Goal: Transaction & Acquisition: Purchase product/service

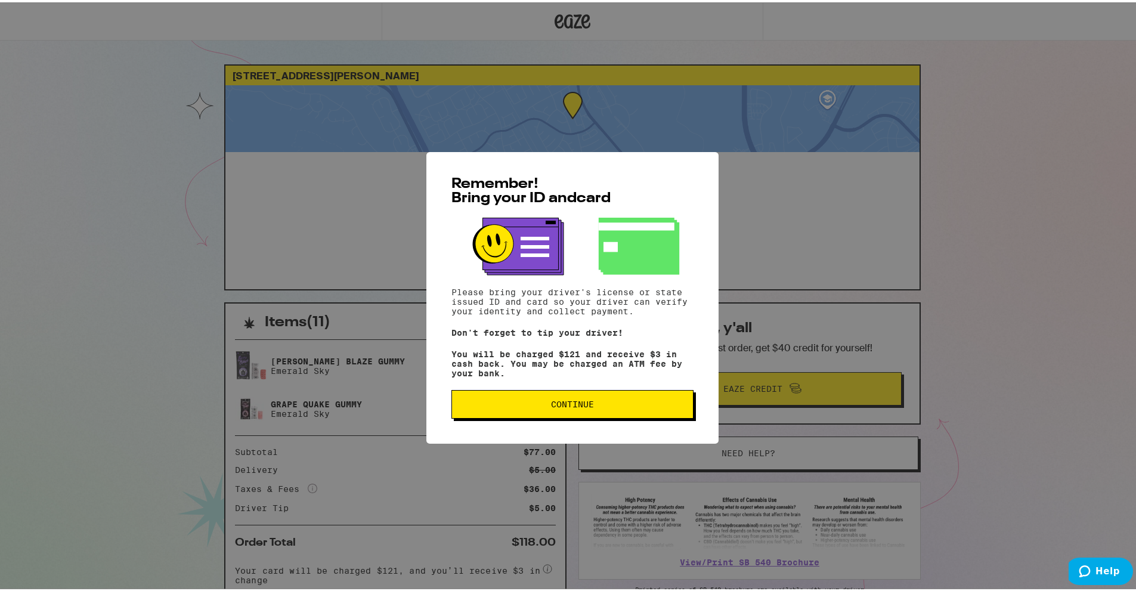
click at [591, 400] on button "Continue" at bounding box center [572, 402] width 242 height 29
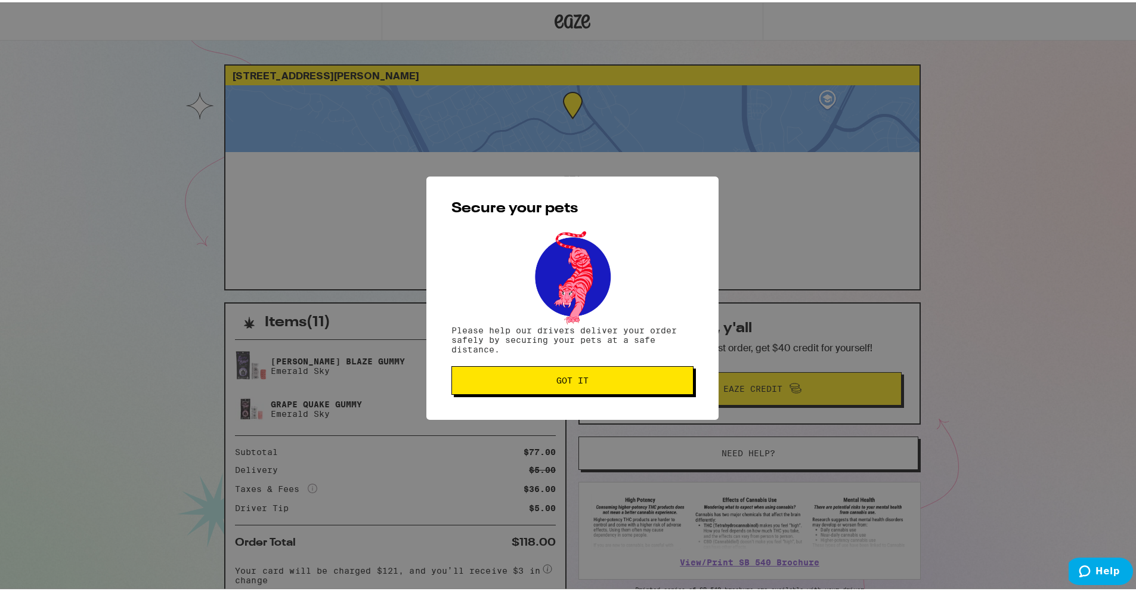
click at [546, 380] on span "Got it" at bounding box center [573, 378] width 222 height 8
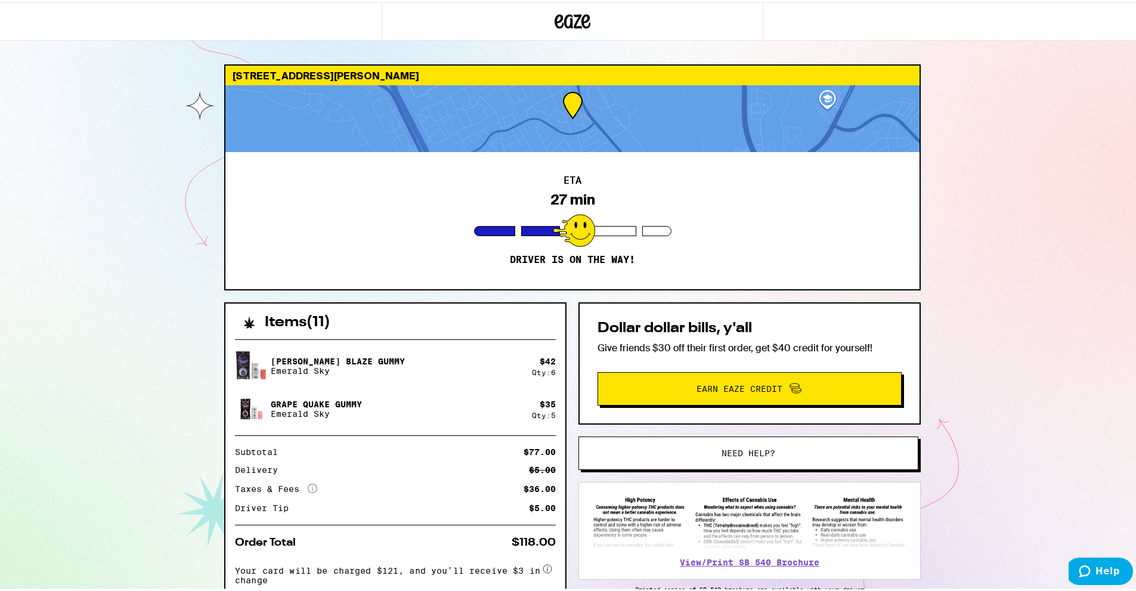
click at [568, 20] on icon at bounding box center [573, 18] width 36 height 21
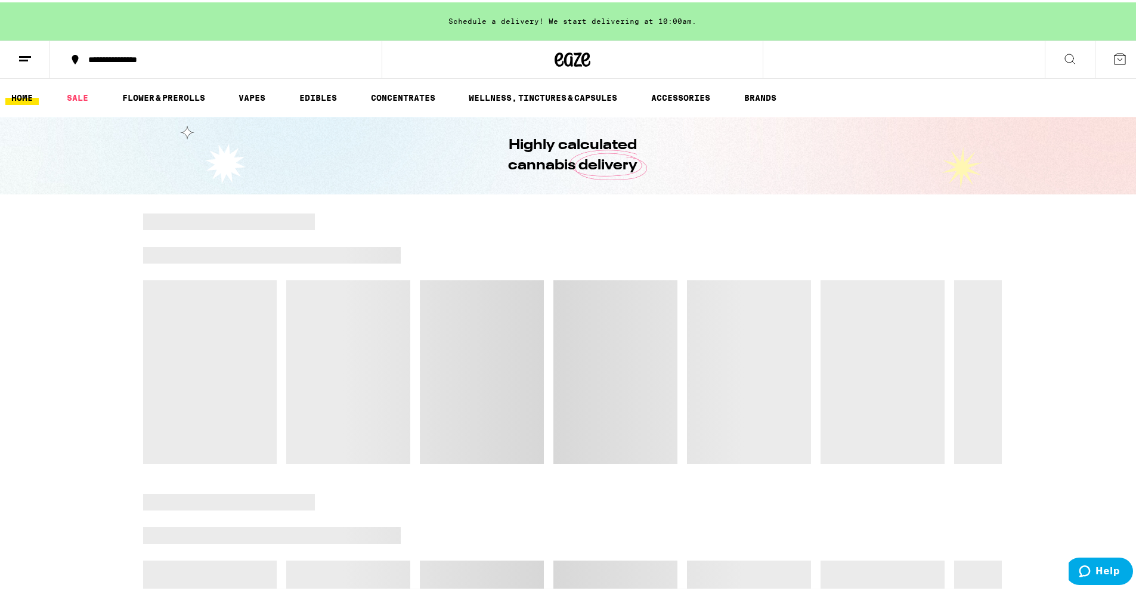
click at [15, 60] on button at bounding box center [25, 58] width 50 height 38
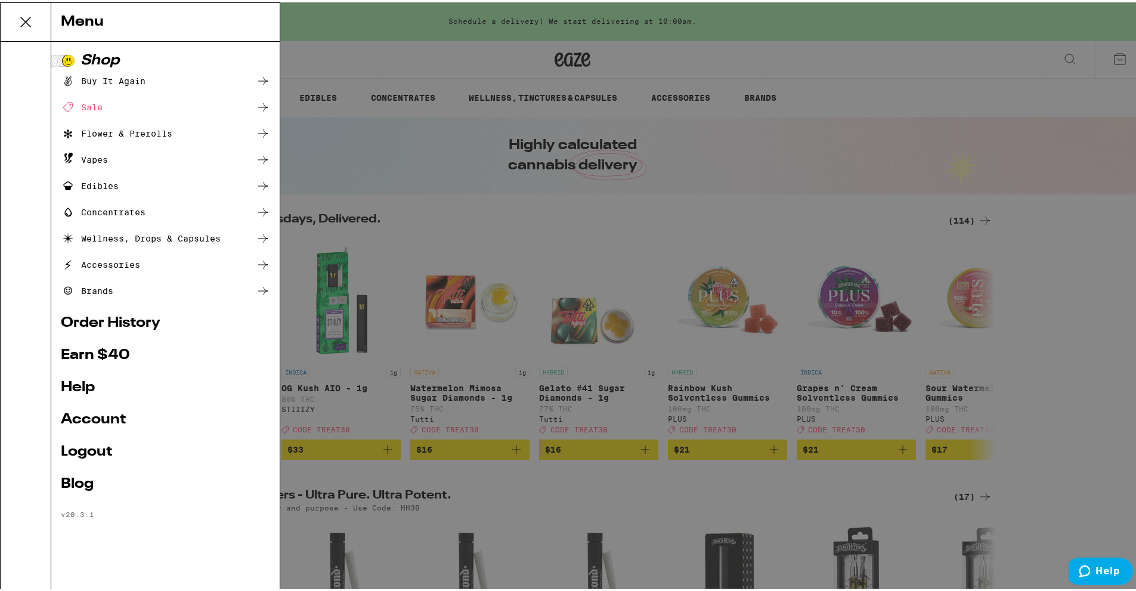
click at [119, 419] on link "Account" at bounding box center [165, 417] width 209 height 14
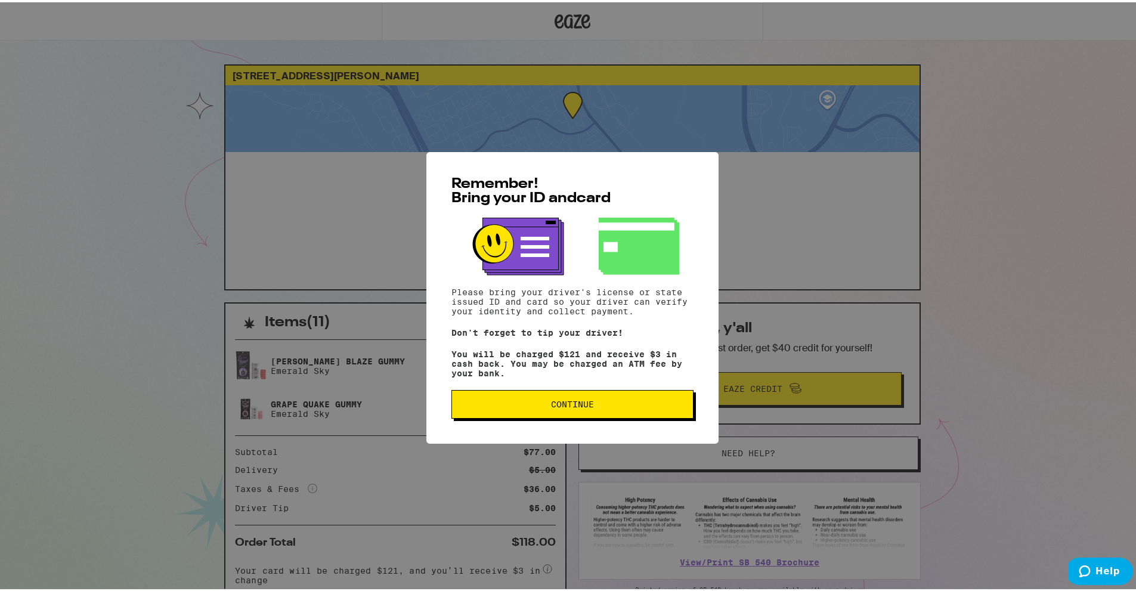
click at [613, 406] on span "Continue" at bounding box center [573, 402] width 222 height 8
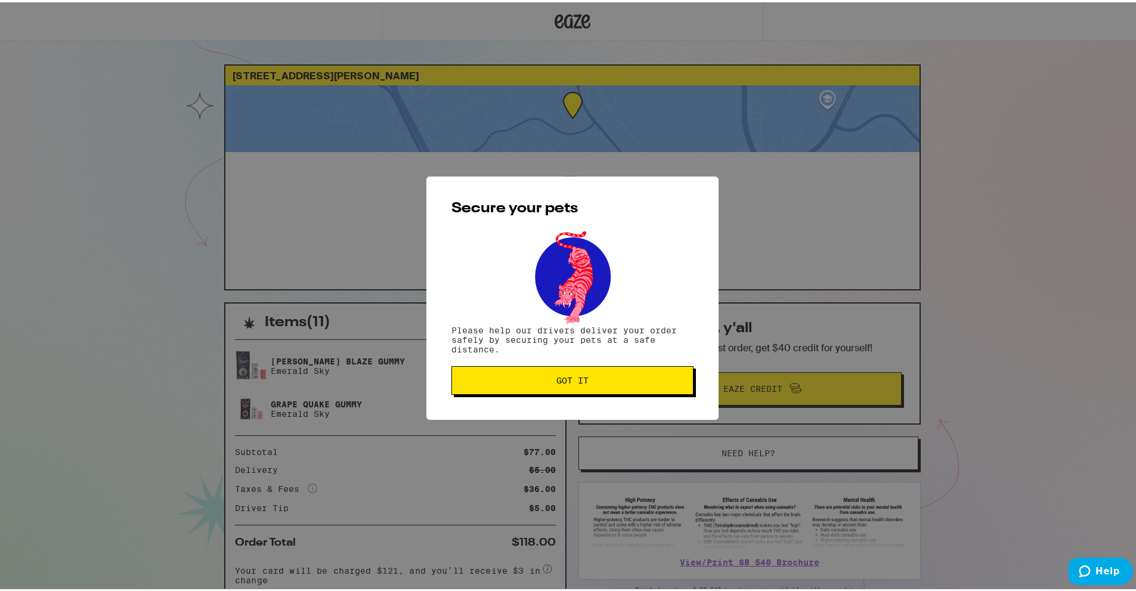
click at [611, 406] on div "Secure your pets Please help our drivers deliver your order safely by securing …" at bounding box center [572, 295] width 292 height 243
click at [598, 374] on button "Got it" at bounding box center [572, 378] width 242 height 29
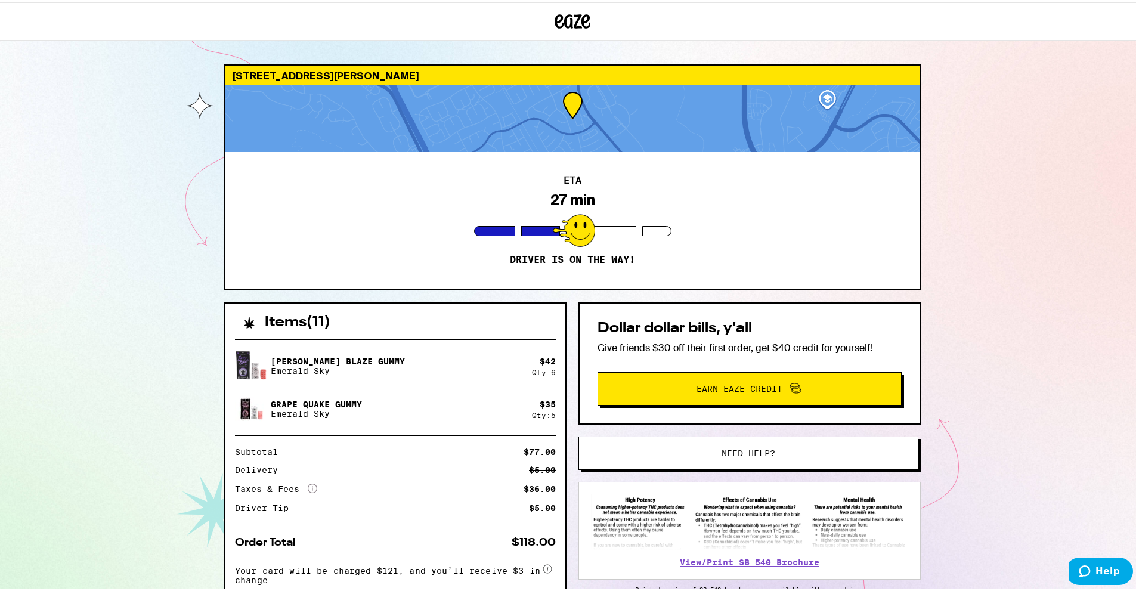
click at [598, 374] on div "Secure your pets Please help our drivers deliver your order safely by securing …" at bounding box center [572, 295] width 1145 height 591
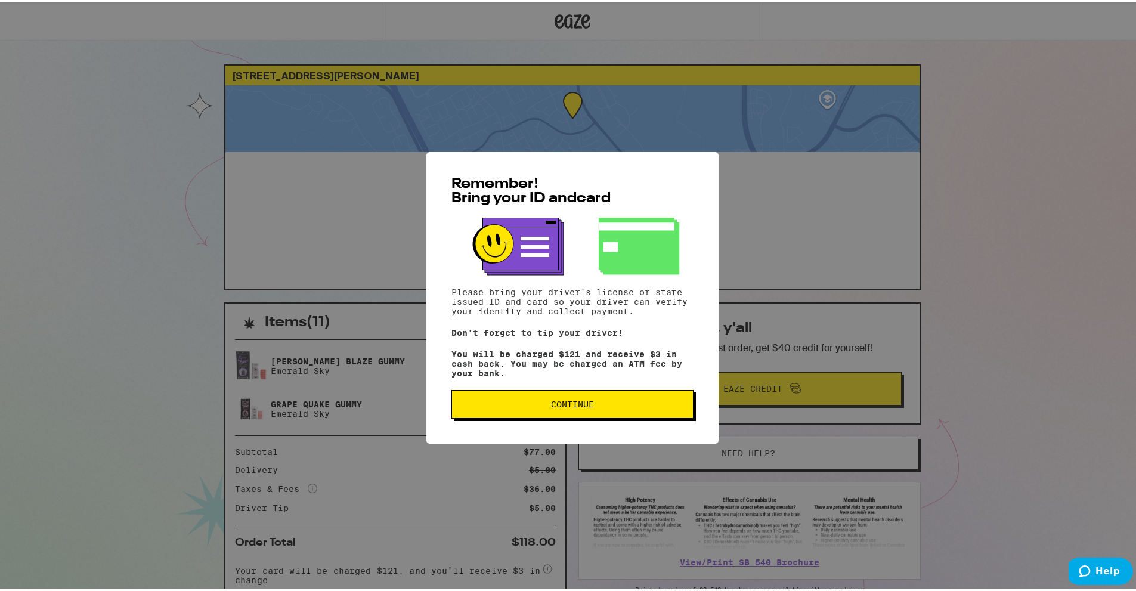
click at [575, 391] on div "Remember! Bring your ID and card Please bring your driver's license or state is…" at bounding box center [572, 296] width 292 height 292
click at [578, 403] on span "Continue" at bounding box center [572, 402] width 43 height 8
drag, startPoint x: 592, startPoint y: 423, endPoint x: 585, endPoint y: 411, distance: 13.9
click at [592, 423] on div "Remember! Bring your ID and card Please bring your driver's license or state is…" at bounding box center [572, 296] width 292 height 292
click at [584, 406] on span "Continue" at bounding box center [572, 402] width 43 height 8
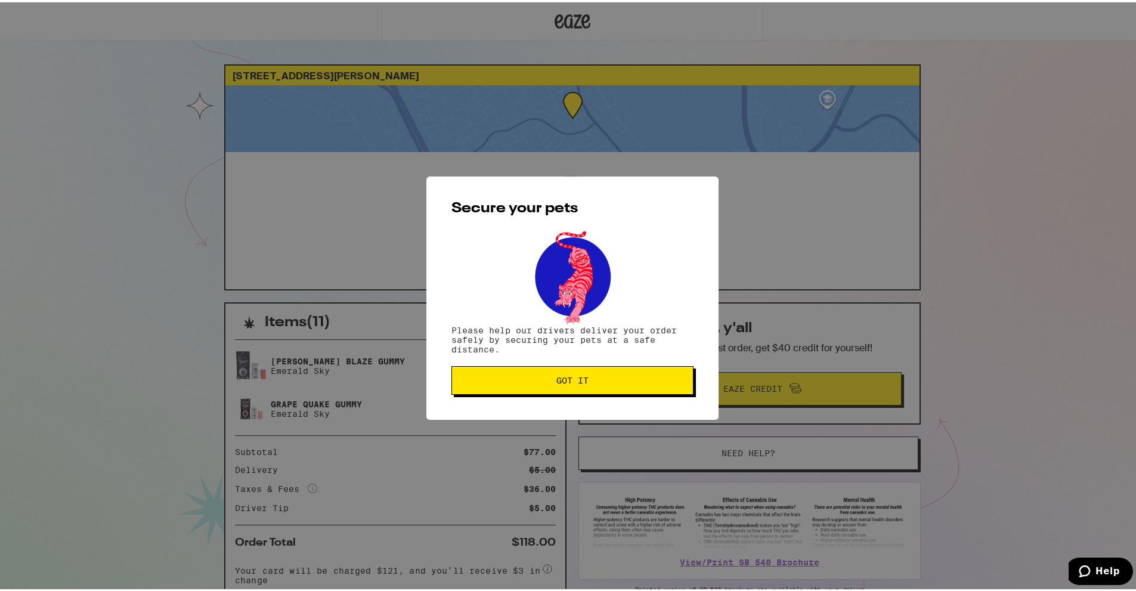
click at [578, 386] on button "Got it" at bounding box center [572, 378] width 242 height 29
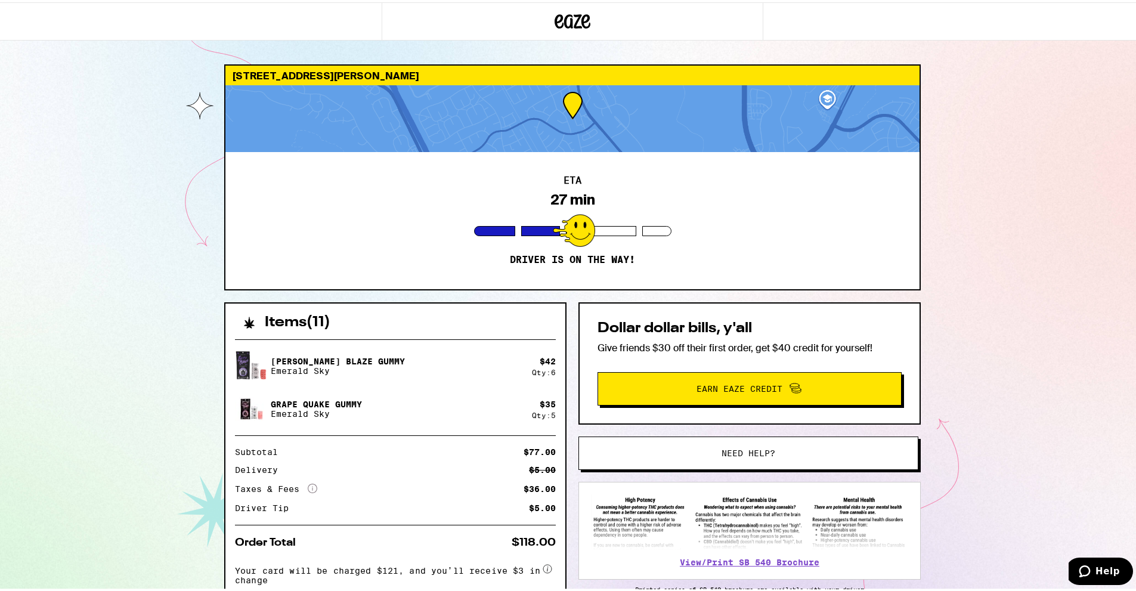
click at [578, 386] on div "Secure your pets Please help our drivers deliver your order safely by securing …" at bounding box center [572, 295] width 1145 height 591
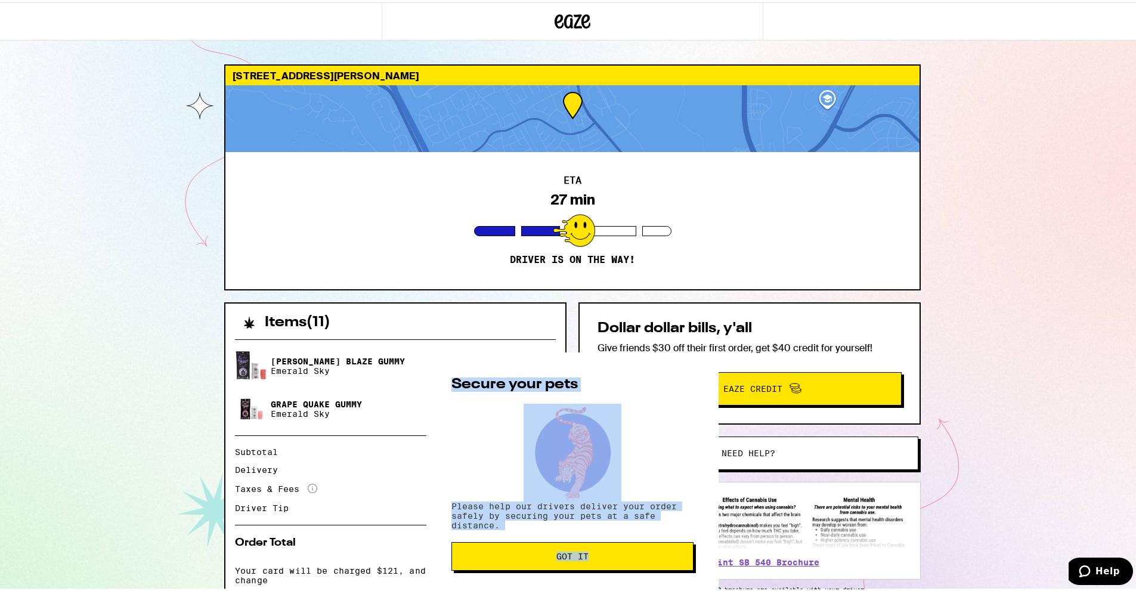
scroll to position [419, 0]
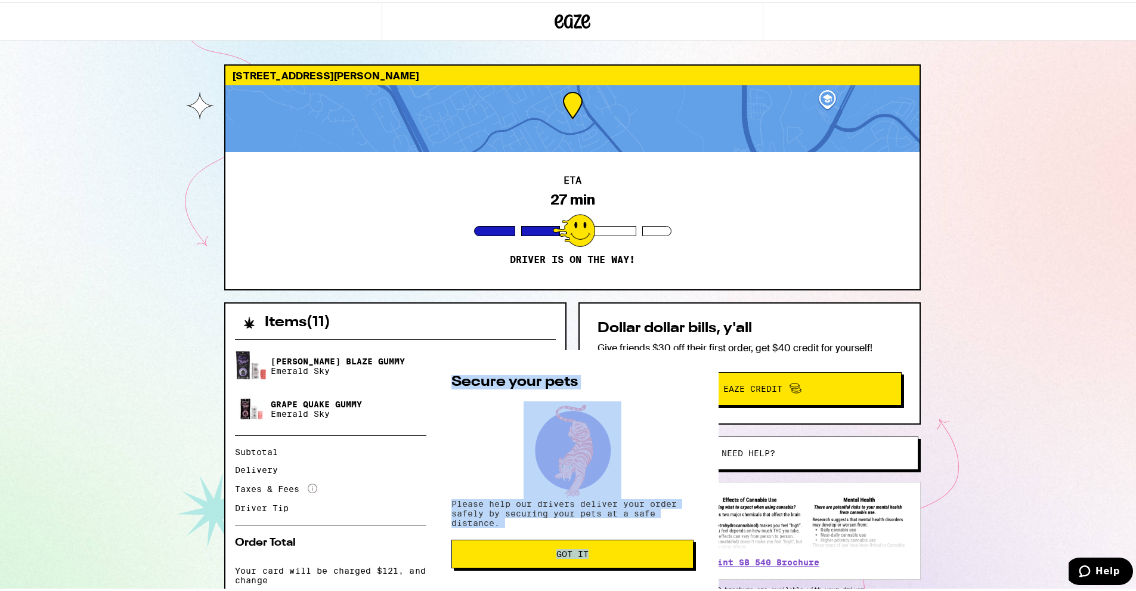
click at [639, 534] on div "Secure your pets Please help our drivers deliver your order safely by securing …" at bounding box center [572, 469] width 292 height 243
click at [630, 549] on span "Got it" at bounding box center [573, 551] width 222 height 8
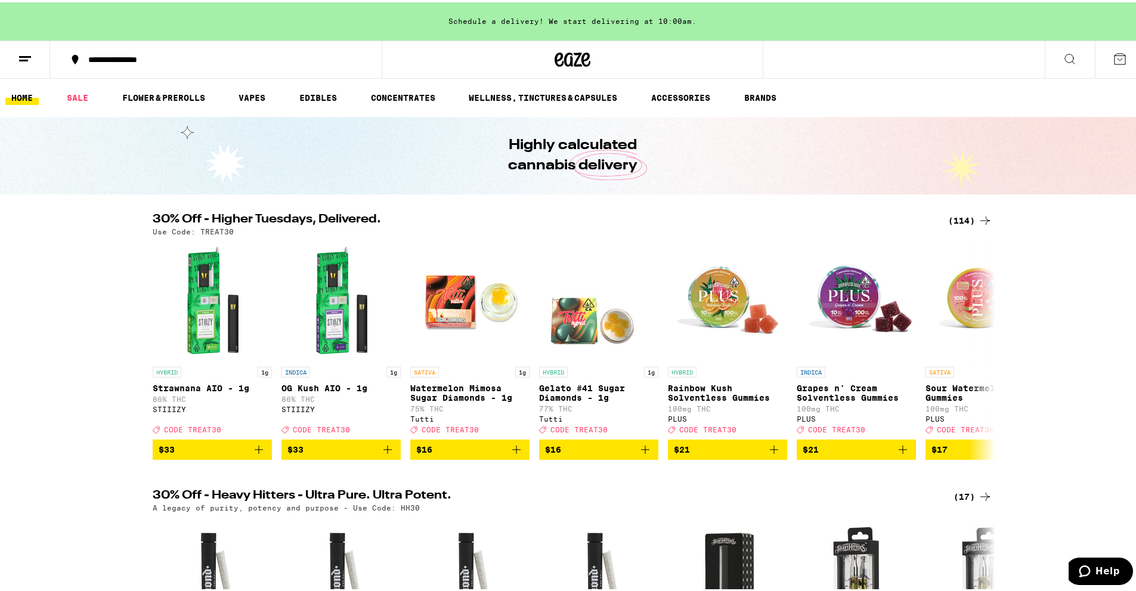
click at [25, 61] on icon at bounding box center [25, 56] width 14 height 14
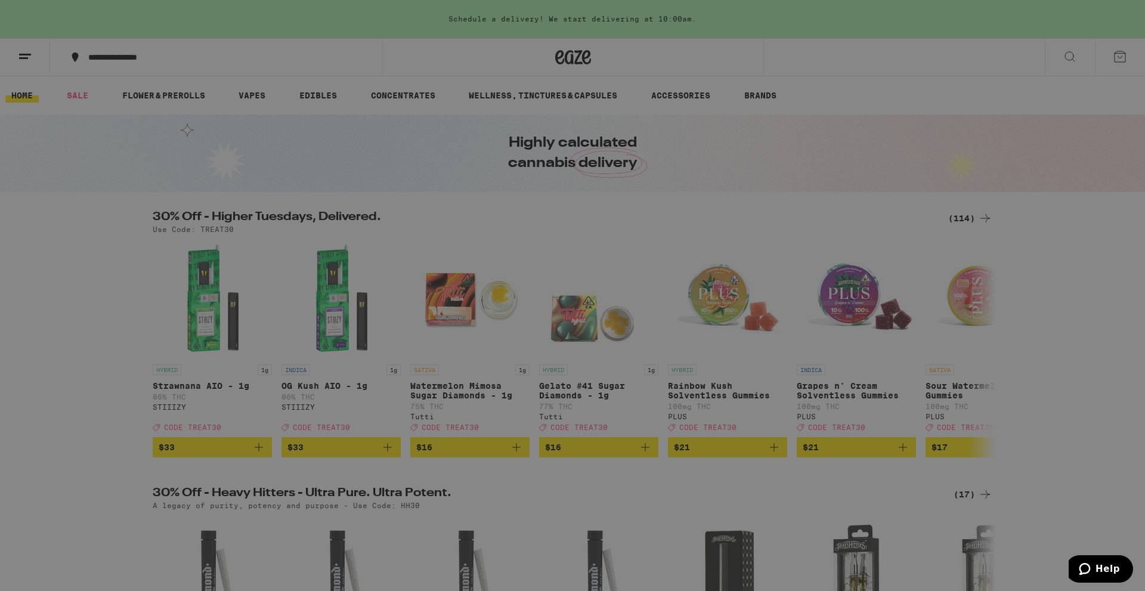
click at [98, 416] on link "Account" at bounding box center [165, 417] width 209 height 14
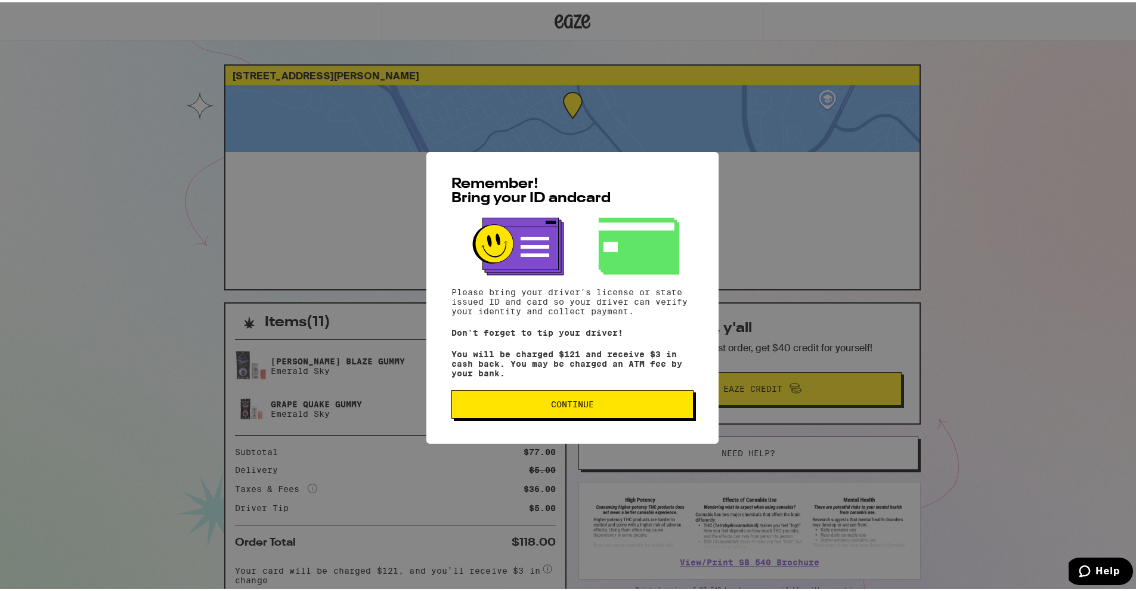
click at [531, 413] on button "Continue" at bounding box center [572, 402] width 242 height 29
click at [574, 406] on span "Continue" at bounding box center [572, 402] width 43 height 8
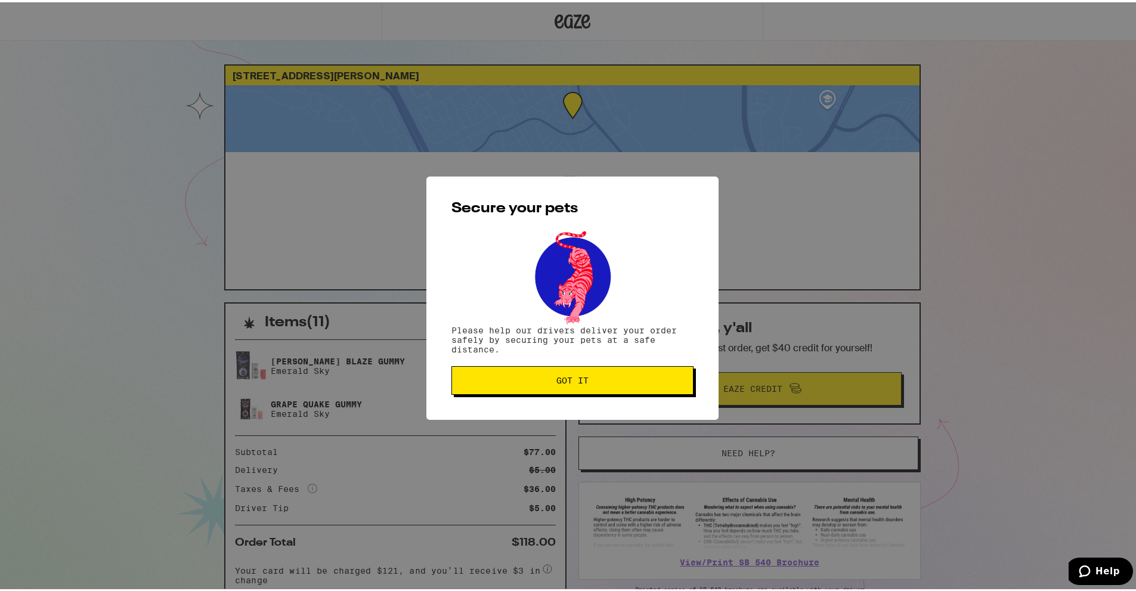
click at [789, 38] on div "Secure your pets Please help our drivers deliver your order safely by securing …" at bounding box center [572, 295] width 1145 height 591
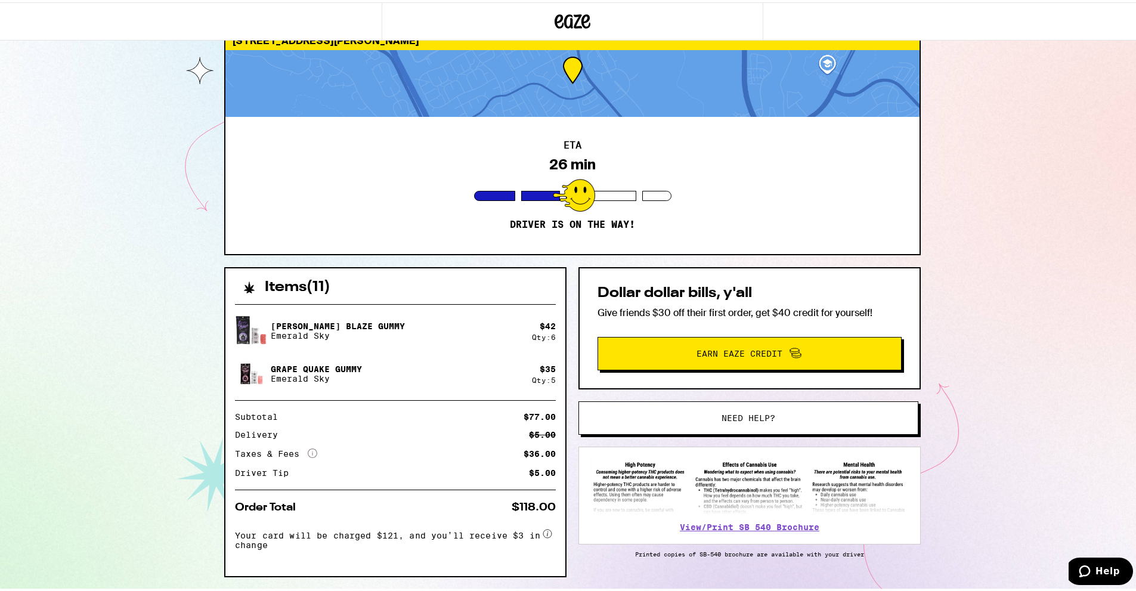
scroll to position [69, 0]
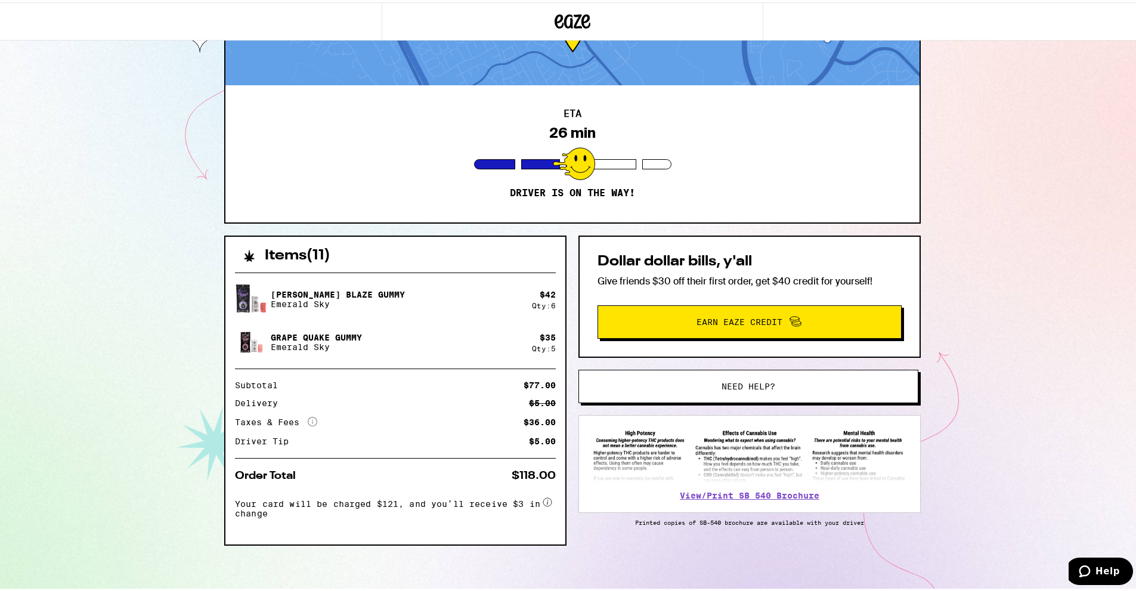
click at [735, 380] on span "Need help?" at bounding box center [749, 384] width 54 height 8
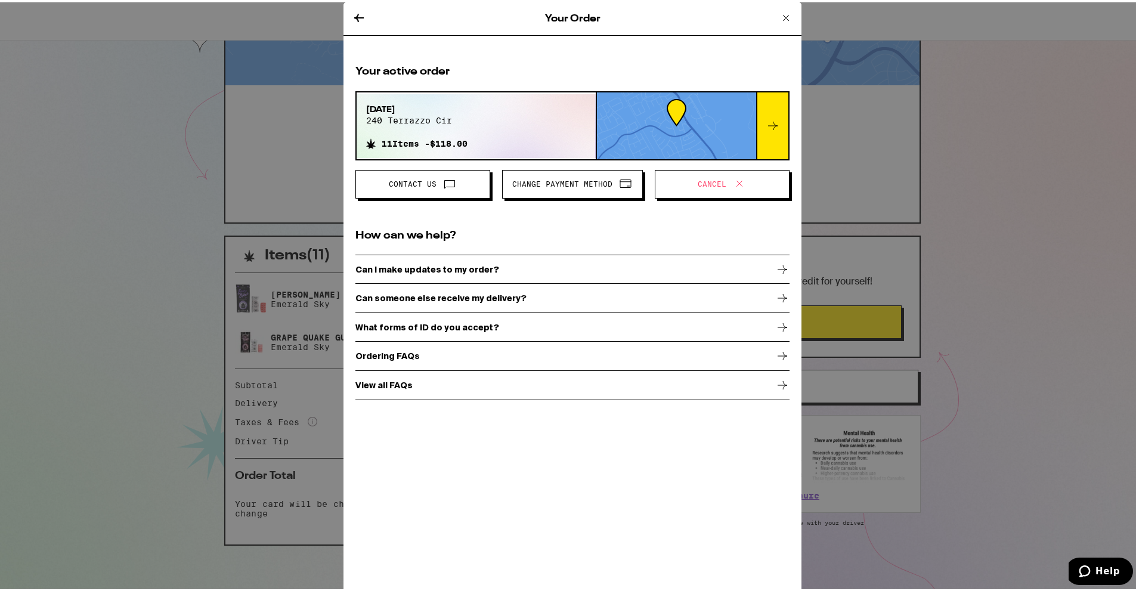
click at [778, 129] on div at bounding box center [772, 123] width 32 height 67
click at [445, 185] on icon at bounding box center [449, 181] width 14 height 14
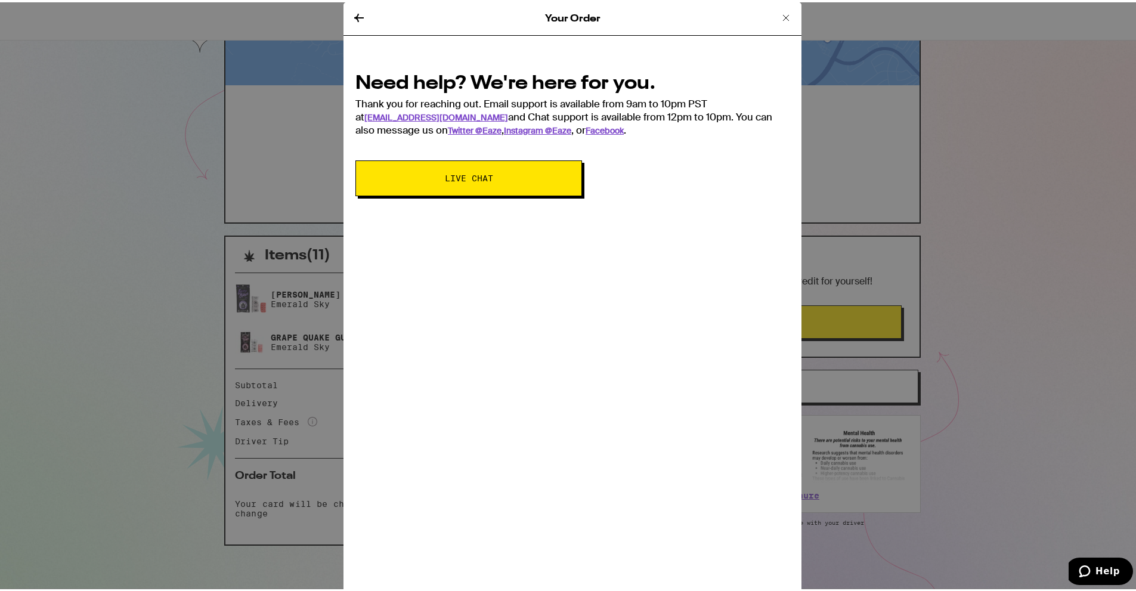
click at [491, 179] on span "Live Chat" at bounding box center [469, 176] width 130 height 8
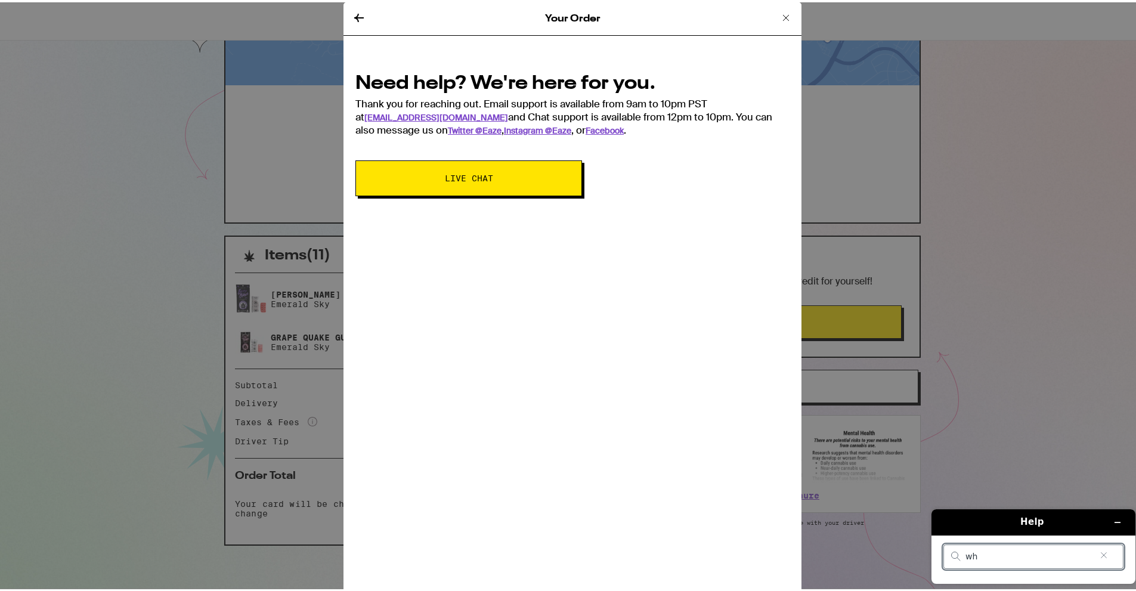
type input "w"
type input "Need to know the mane on this account..."
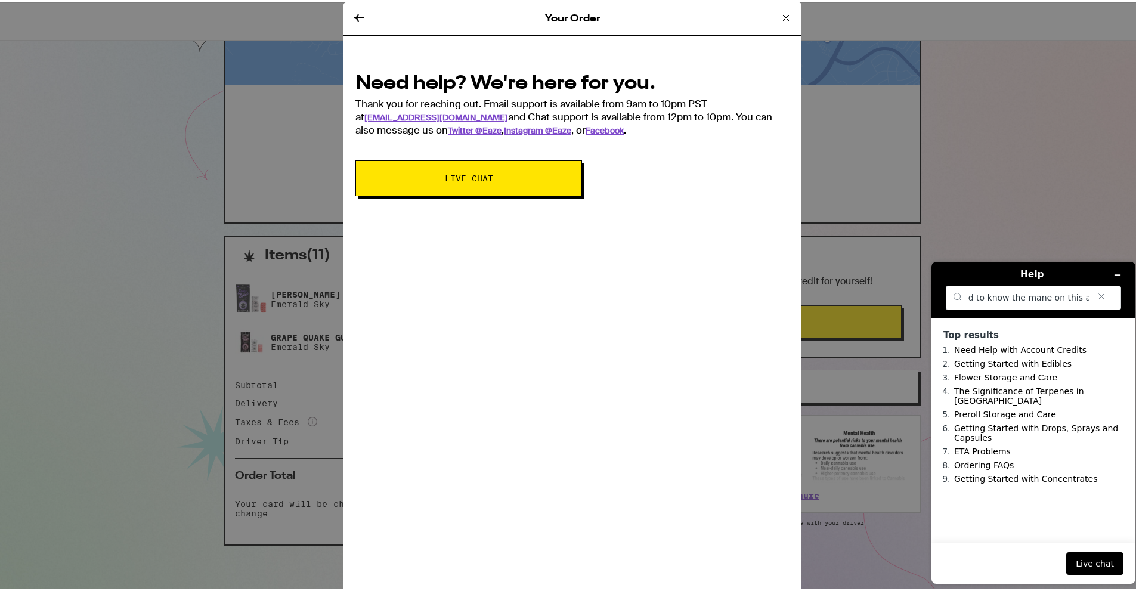
scroll to position [0, 0]
click at [782, 17] on icon at bounding box center [786, 15] width 14 height 14
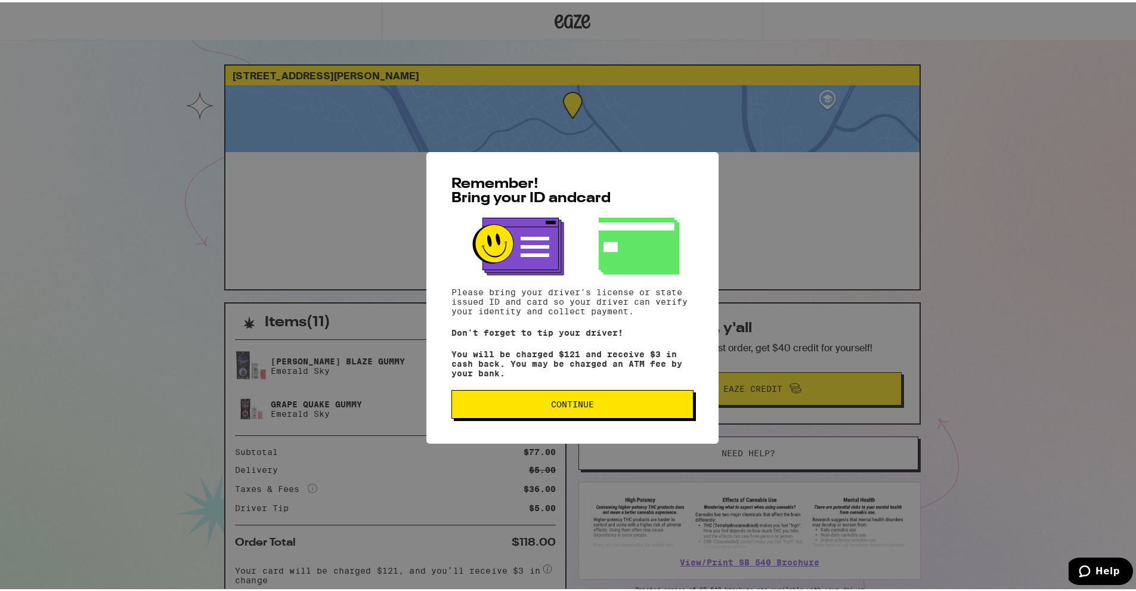
click at [556, 406] on span "Continue" at bounding box center [572, 402] width 43 height 8
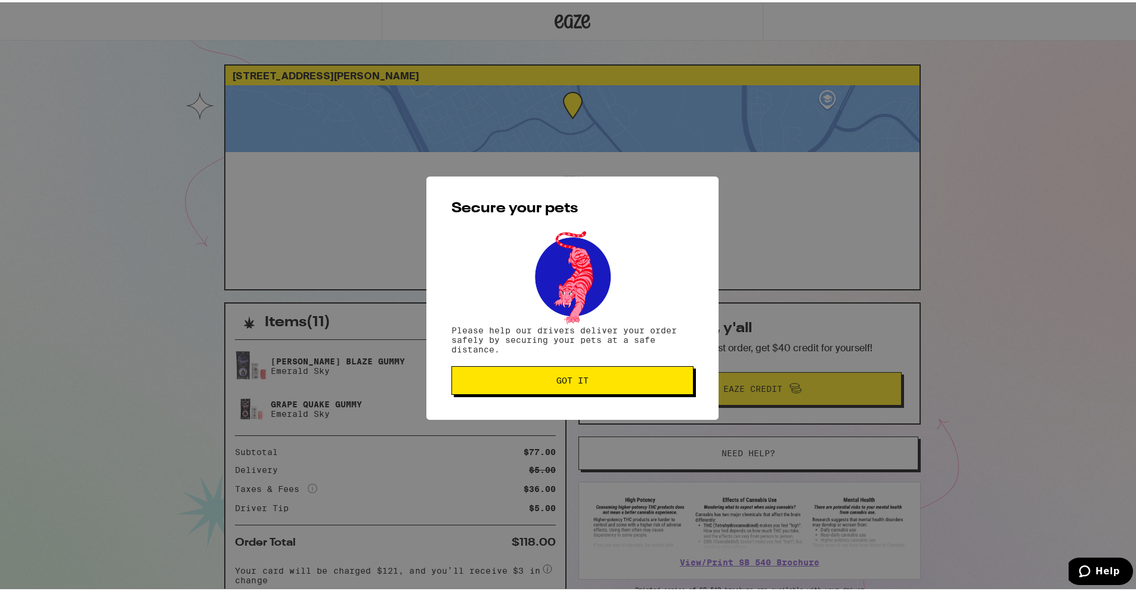
click at [551, 382] on span "Got it" at bounding box center [573, 378] width 222 height 8
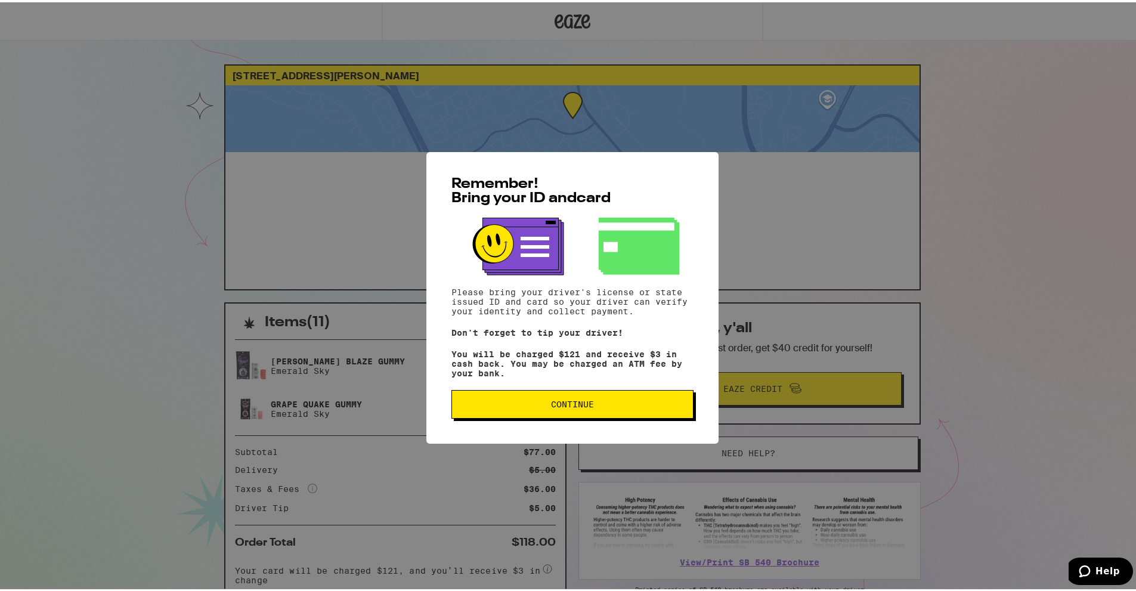
click at [596, 406] on span "Continue" at bounding box center [573, 402] width 222 height 8
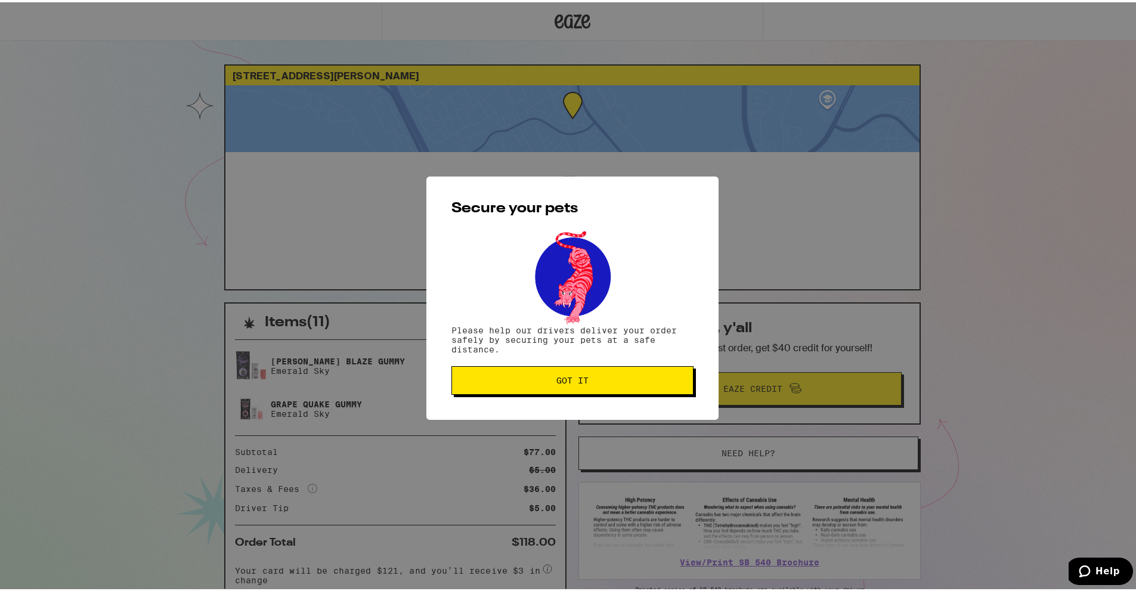
click at [579, 377] on span "Got it" at bounding box center [572, 378] width 32 height 8
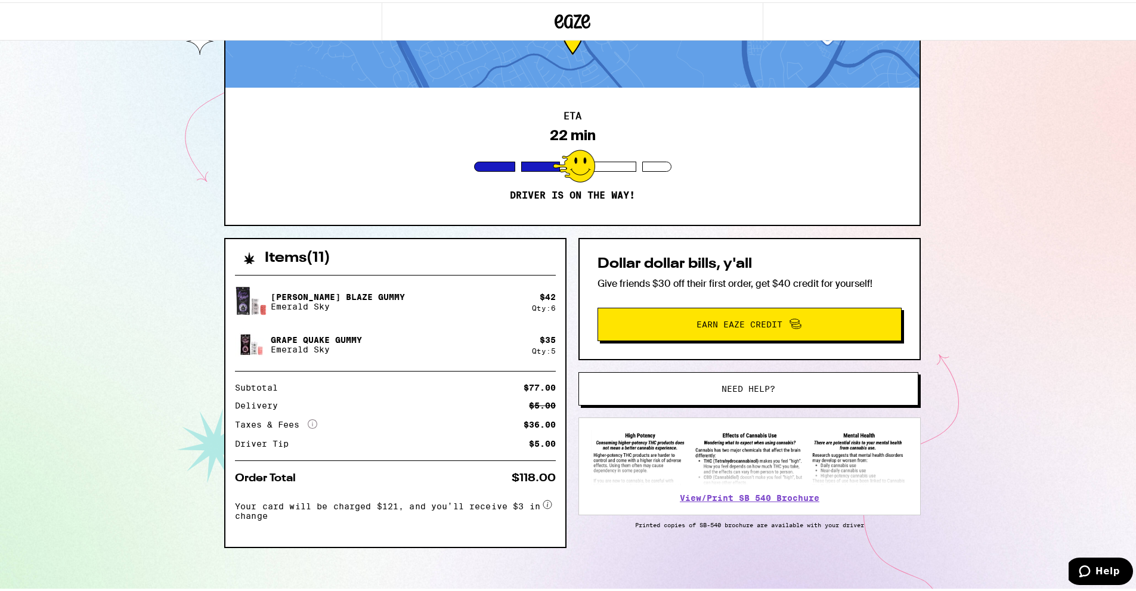
scroll to position [69, 0]
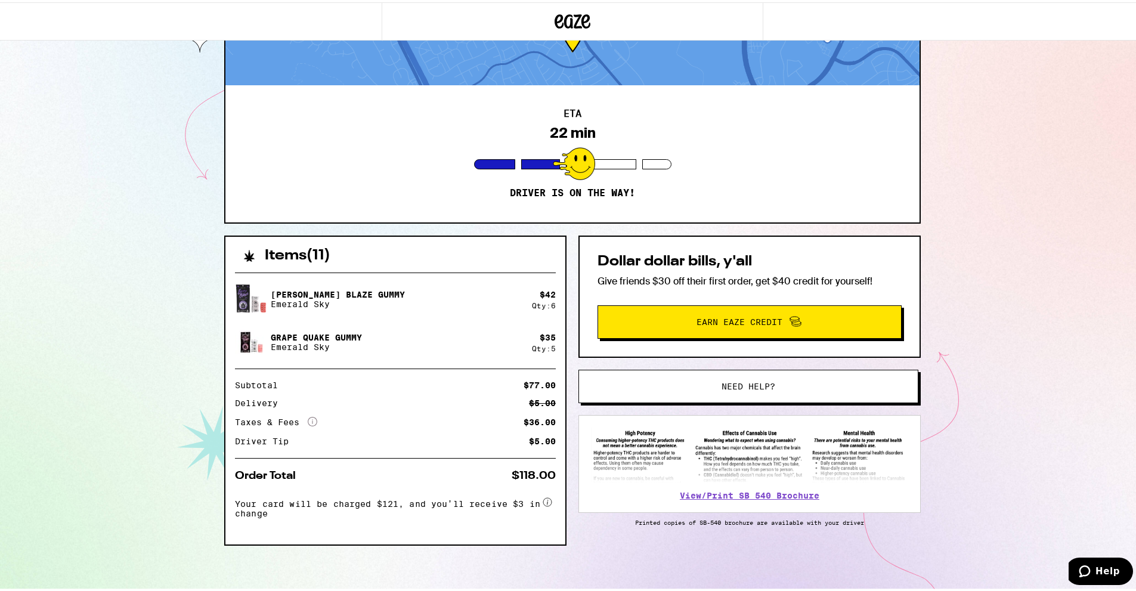
click at [688, 324] on span "Earn Eaze Credit" at bounding box center [749, 320] width 286 height 16
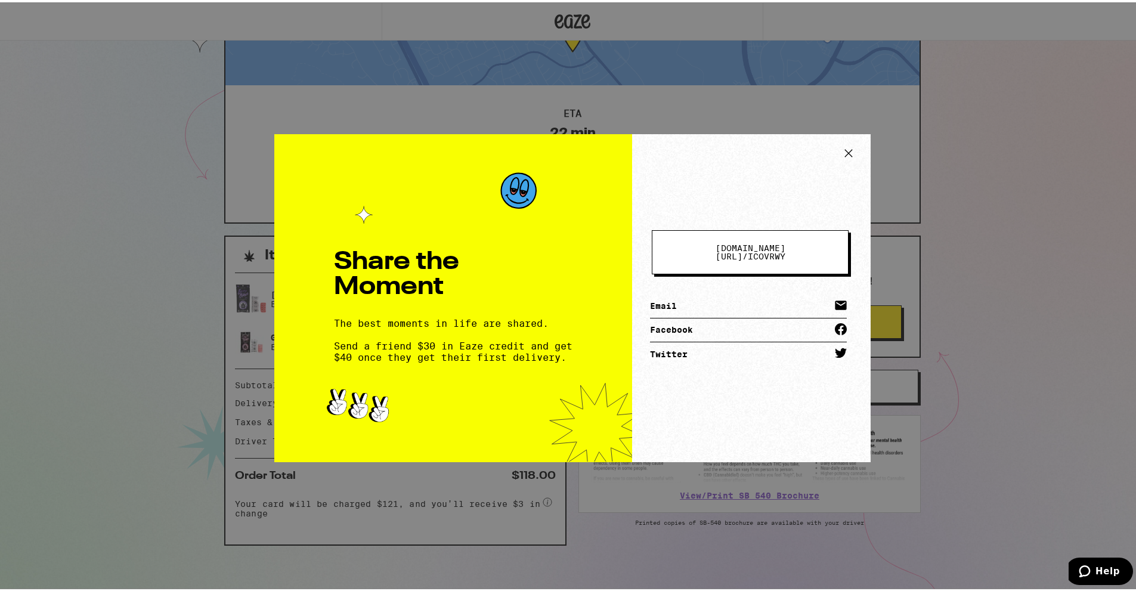
click at [840, 148] on icon at bounding box center [849, 151] width 18 height 18
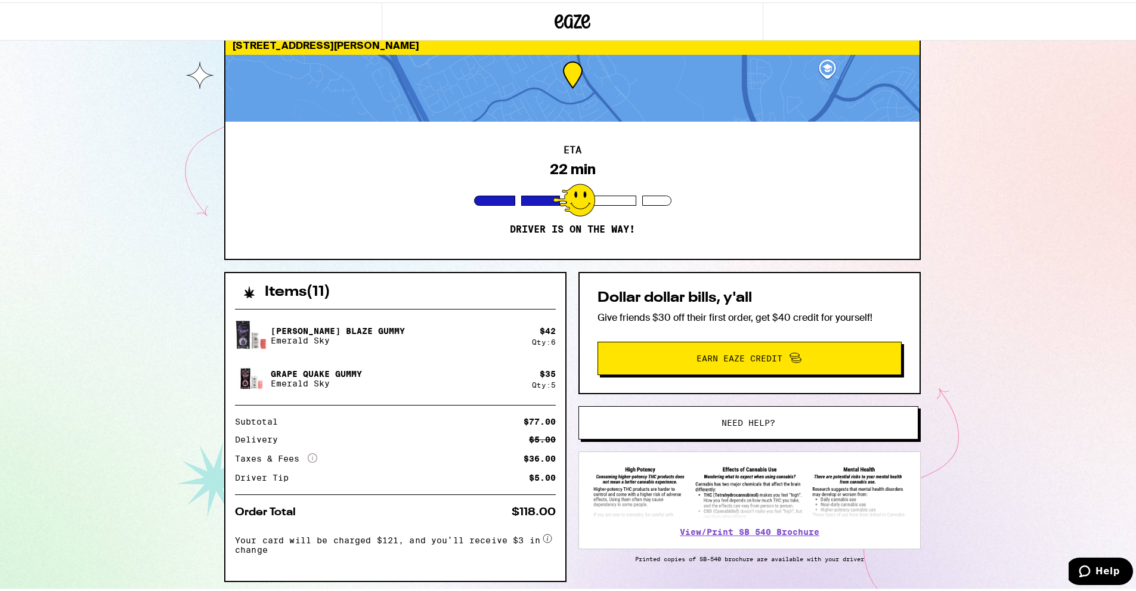
scroll to position [0, 0]
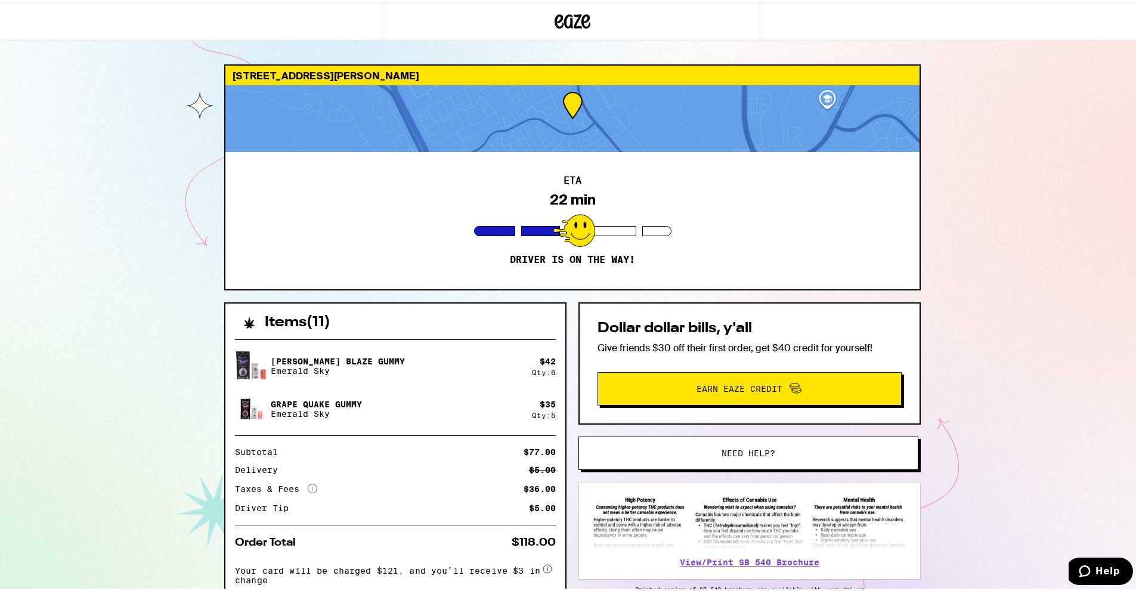
click at [819, 98] on div at bounding box center [572, 116] width 694 height 67
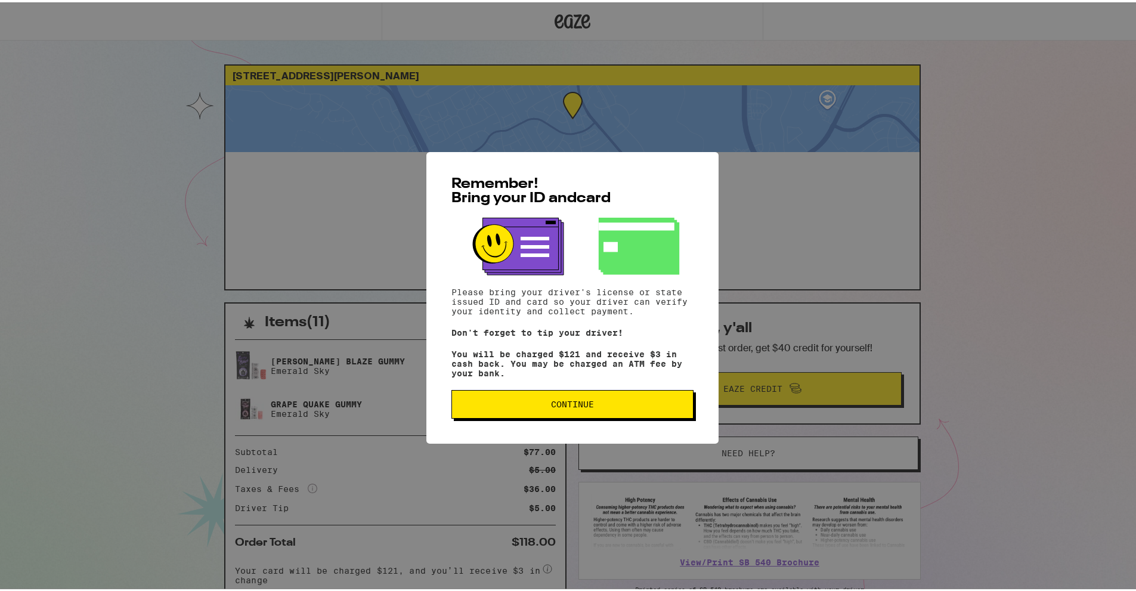
click at [193, 272] on div "Remember! Bring your ID and card Please bring your driver's license or state is…" at bounding box center [572, 295] width 1145 height 591
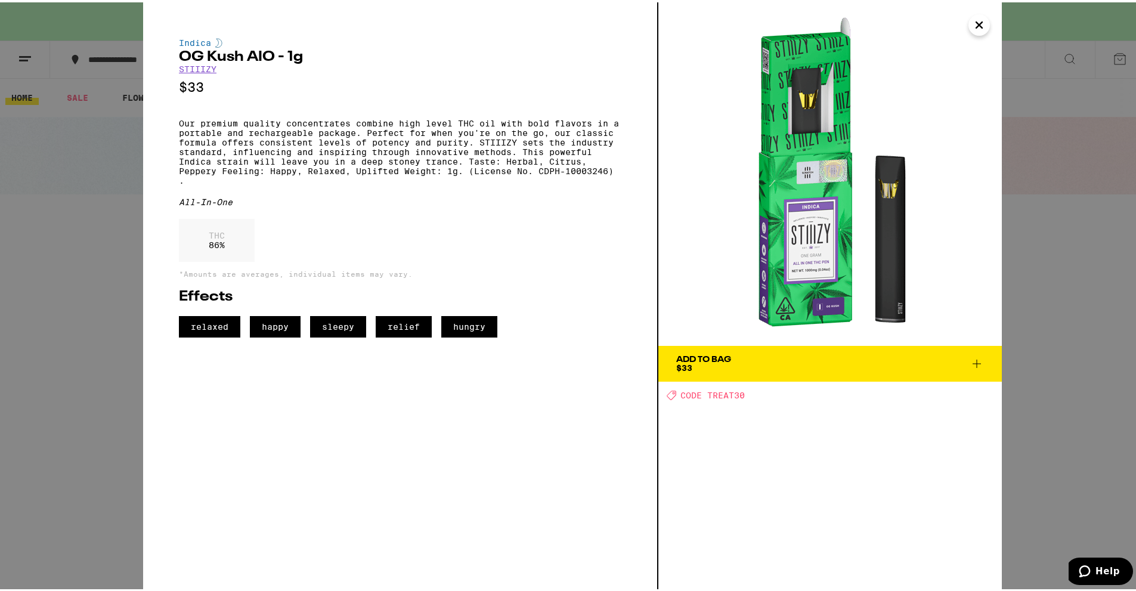
click at [340, 265] on div "THC 86 %" at bounding box center [400, 240] width 442 height 49
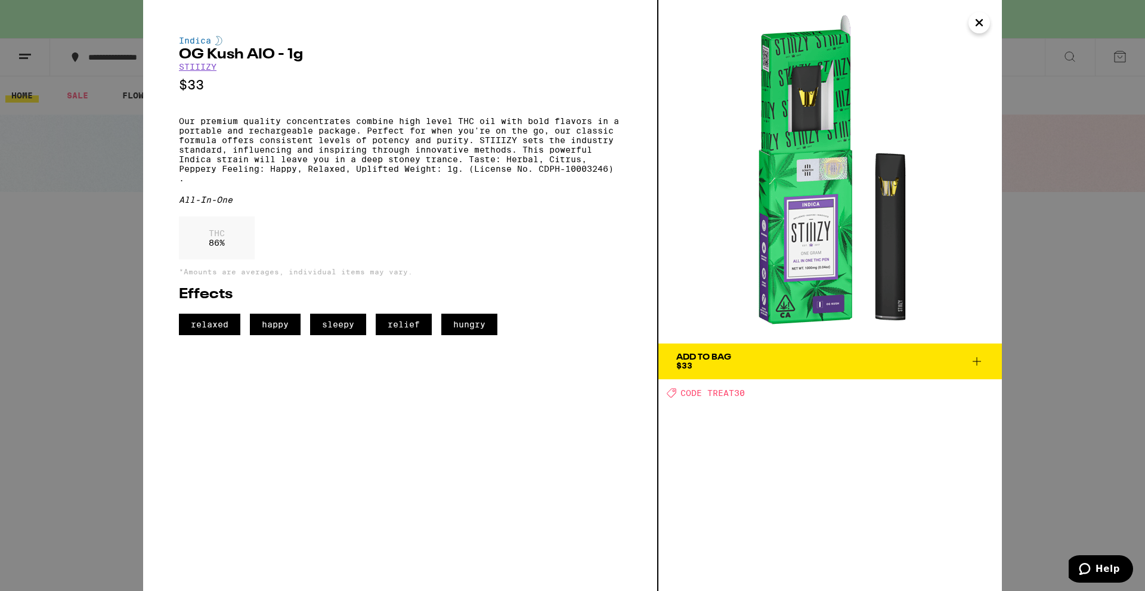
click at [974, 24] on icon "Close" at bounding box center [979, 23] width 14 height 18
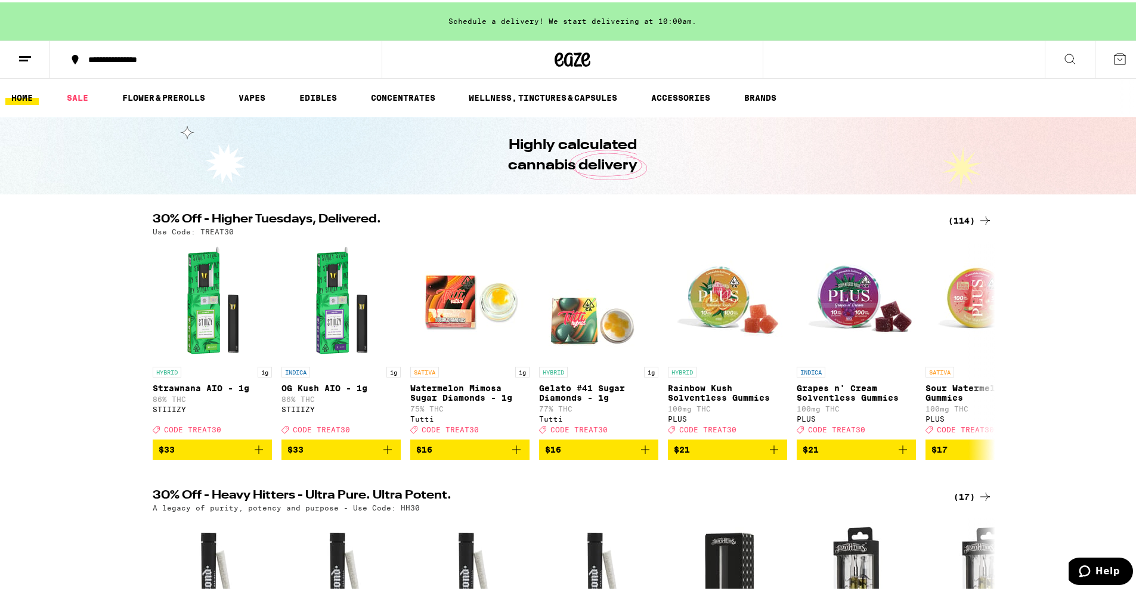
click at [21, 54] on line at bounding box center [25, 54] width 12 height 0
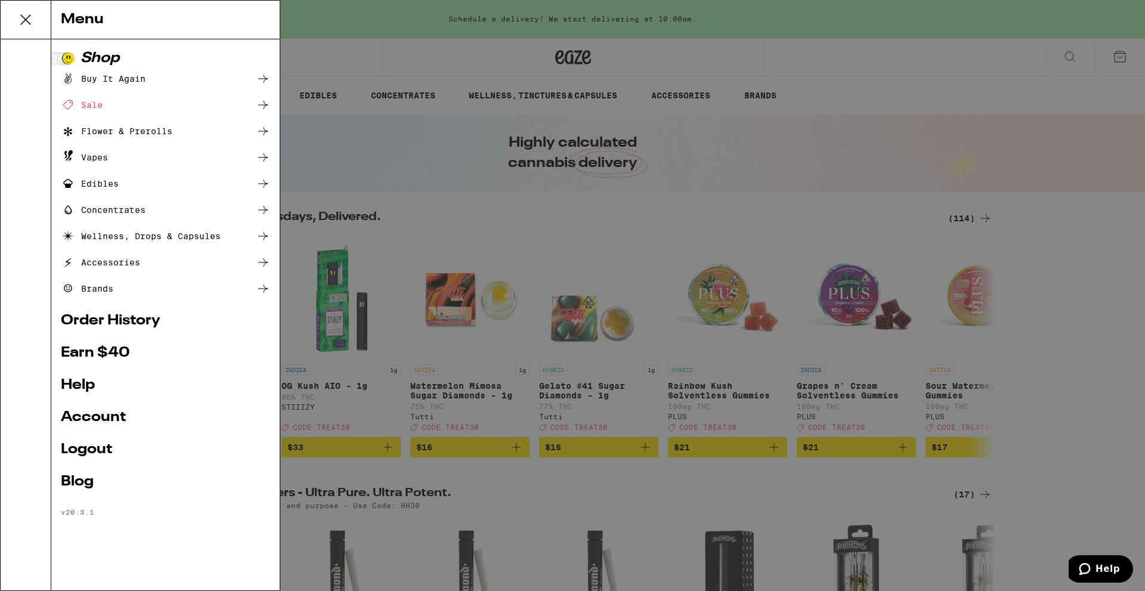
click at [95, 420] on link "Account" at bounding box center [165, 417] width 209 height 14
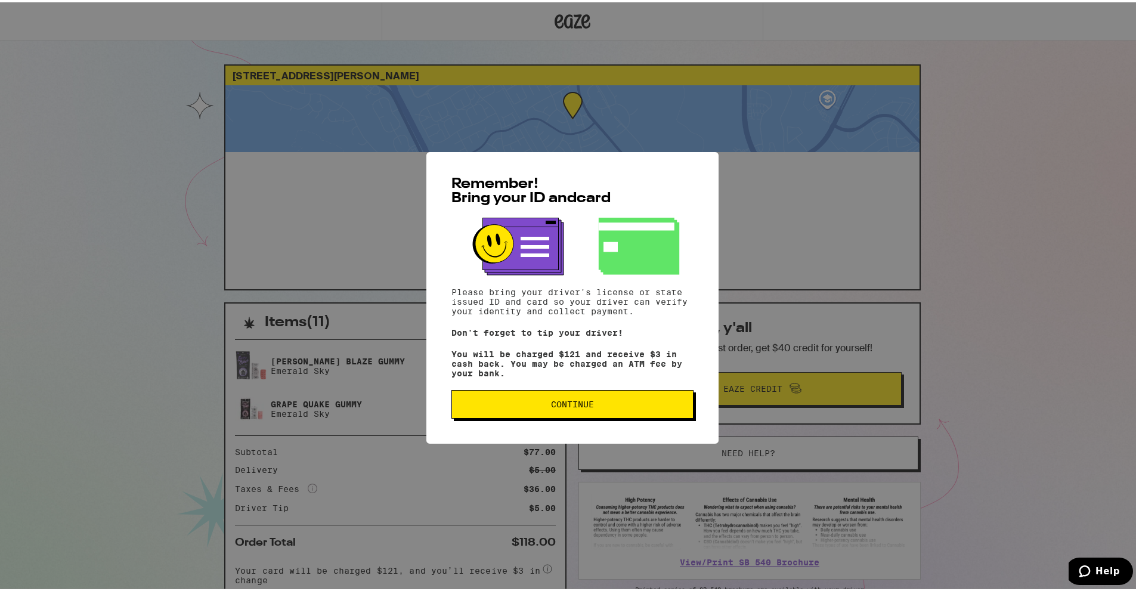
click at [578, 401] on span "Continue" at bounding box center [572, 402] width 43 height 8
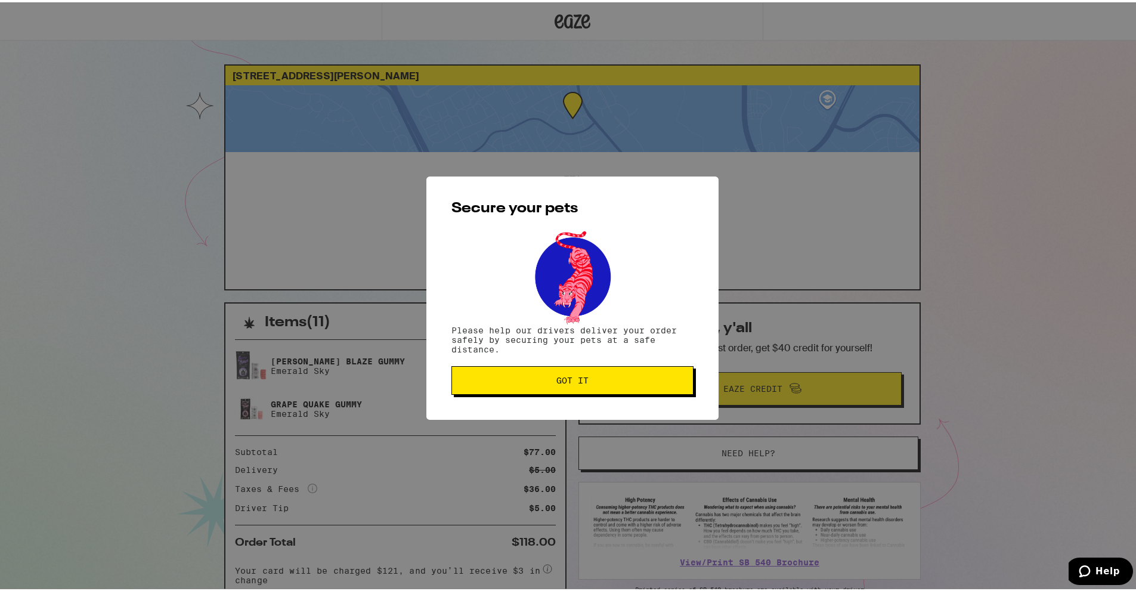
click at [587, 377] on span "Got it" at bounding box center [573, 378] width 222 height 8
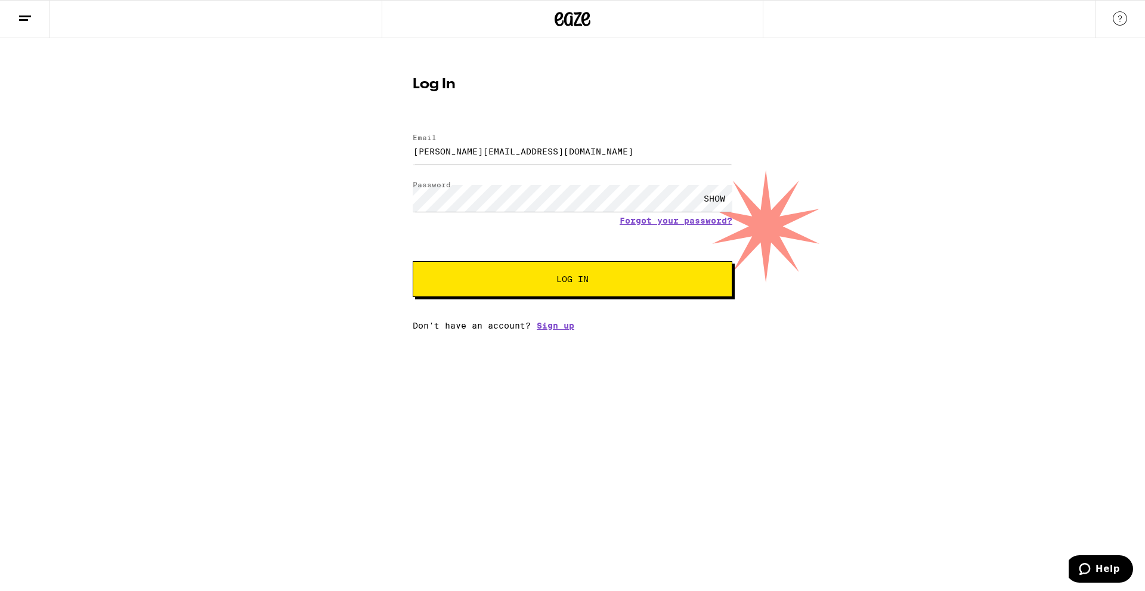
click at [614, 292] on button "Log In" at bounding box center [573, 279] width 320 height 36
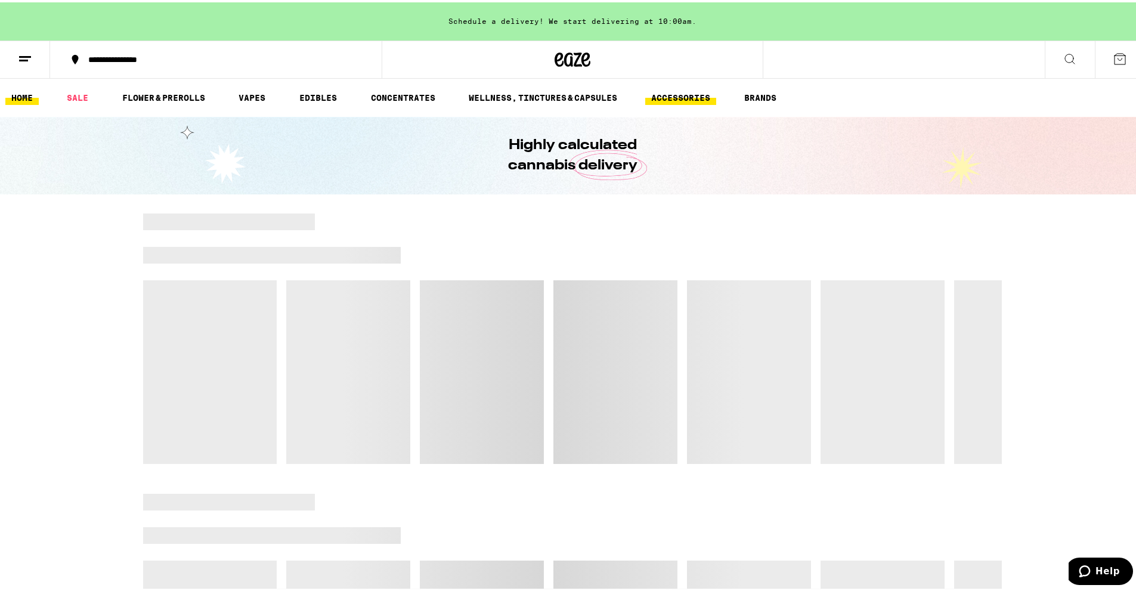
click at [673, 92] on link "ACCESSORIES" at bounding box center [680, 95] width 71 height 14
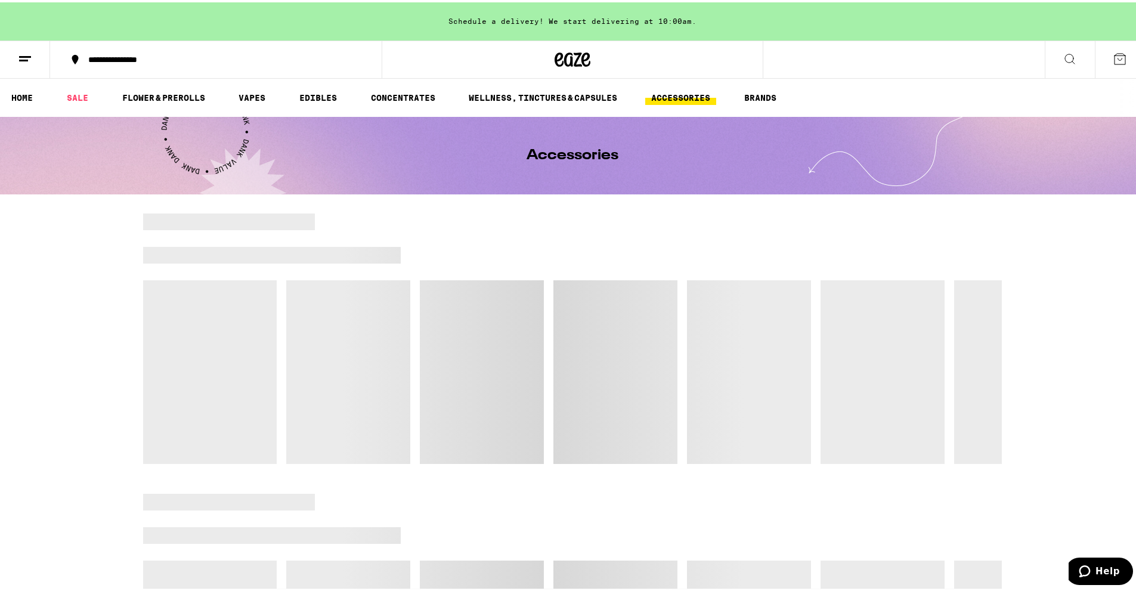
click at [673, 92] on link "ACCESSORIES" at bounding box center [680, 95] width 71 height 14
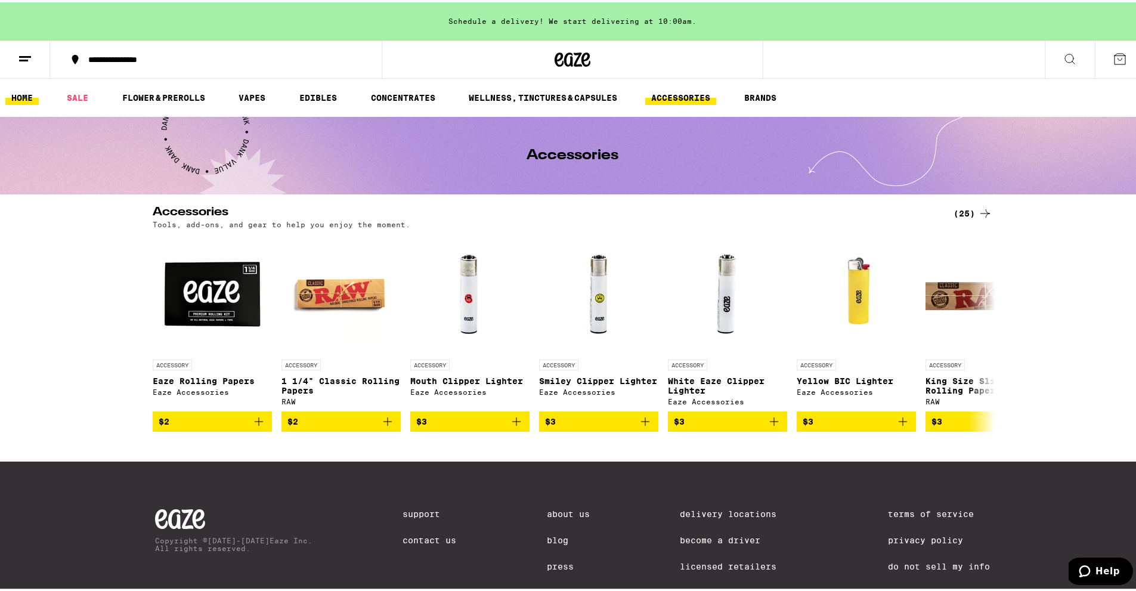
click at [24, 94] on link "HOME" at bounding box center [21, 95] width 33 height 14
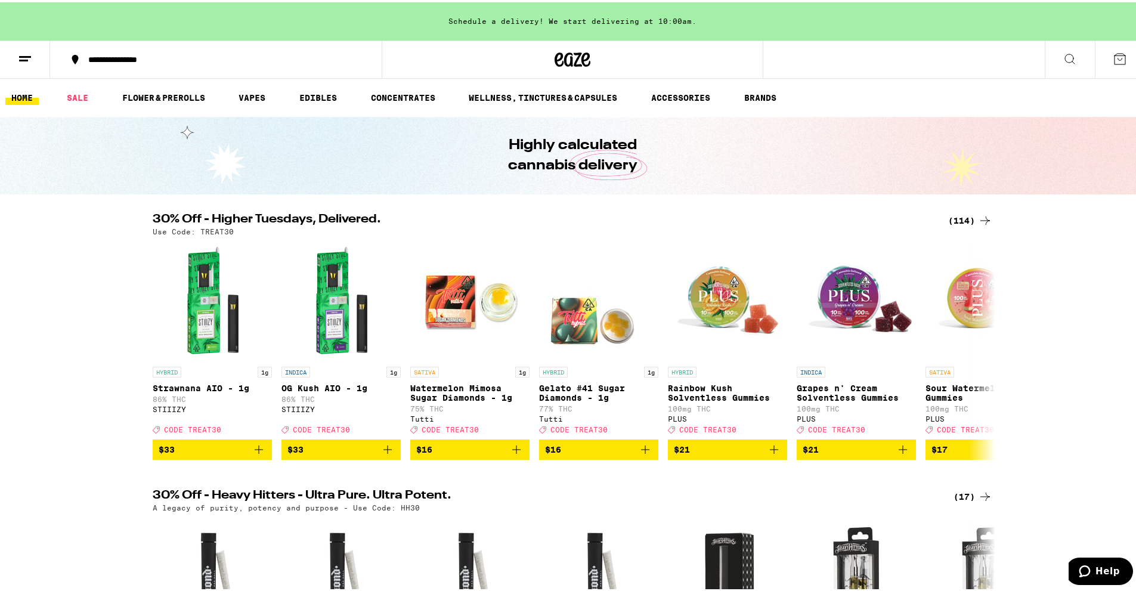
click at [22, 49] on icon at bounding box center [25, 56] width 14 height 14
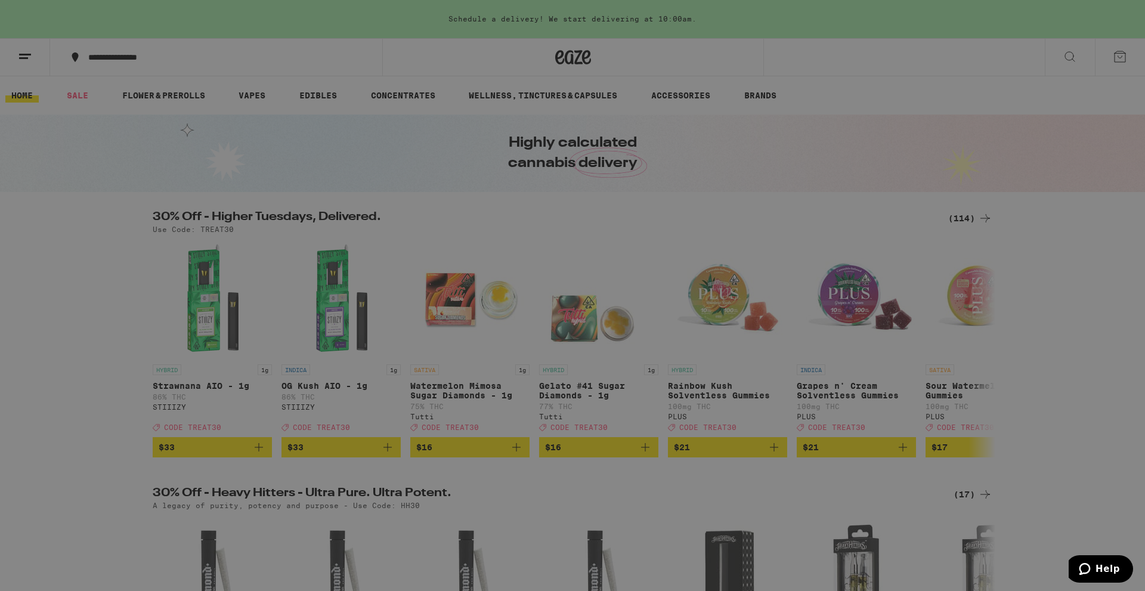
click at [89, 413] on link "Account" at bounding box center [165, 417] width 209 height 14
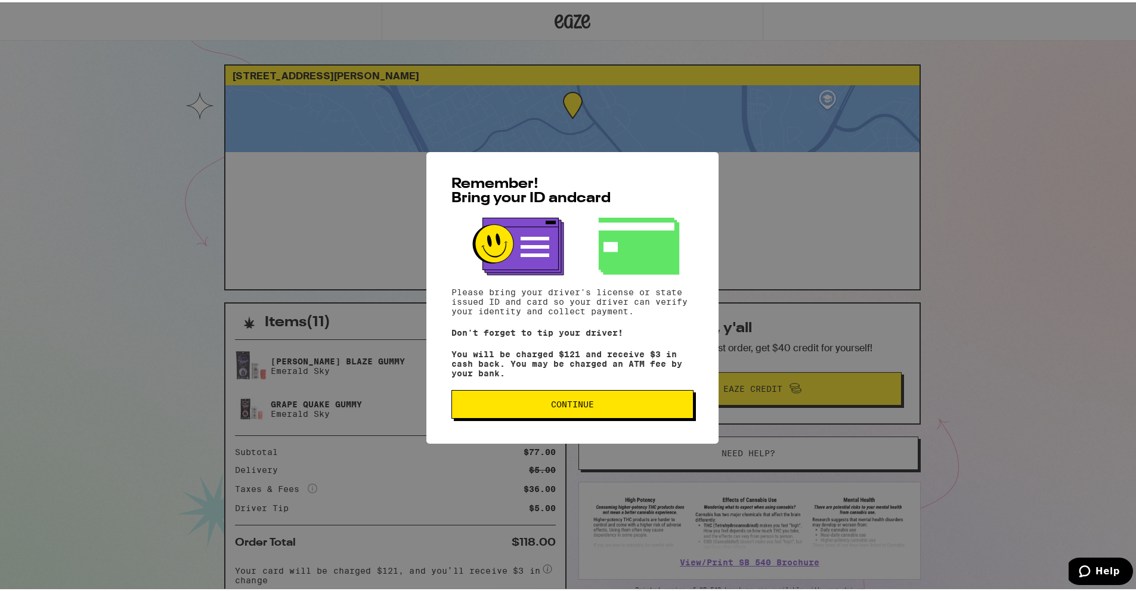
click at [533, 403] on span "Continue" at bounding box center [573, 402] width 222 height 8
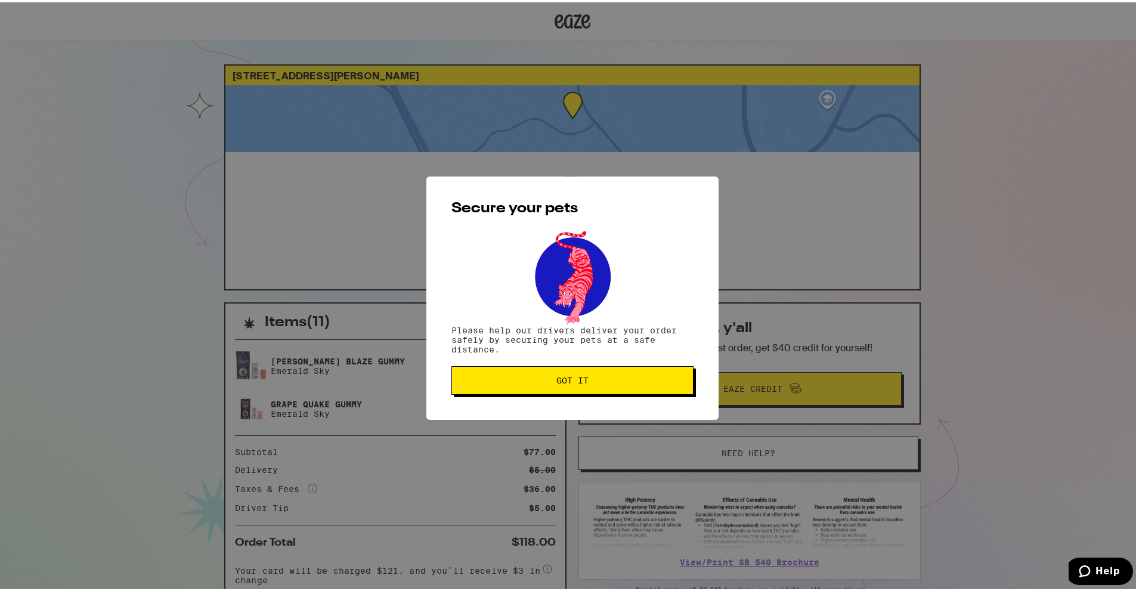
click at [540, 368] on button "Got it" at bounding box center [572, 378] width 242 height 29
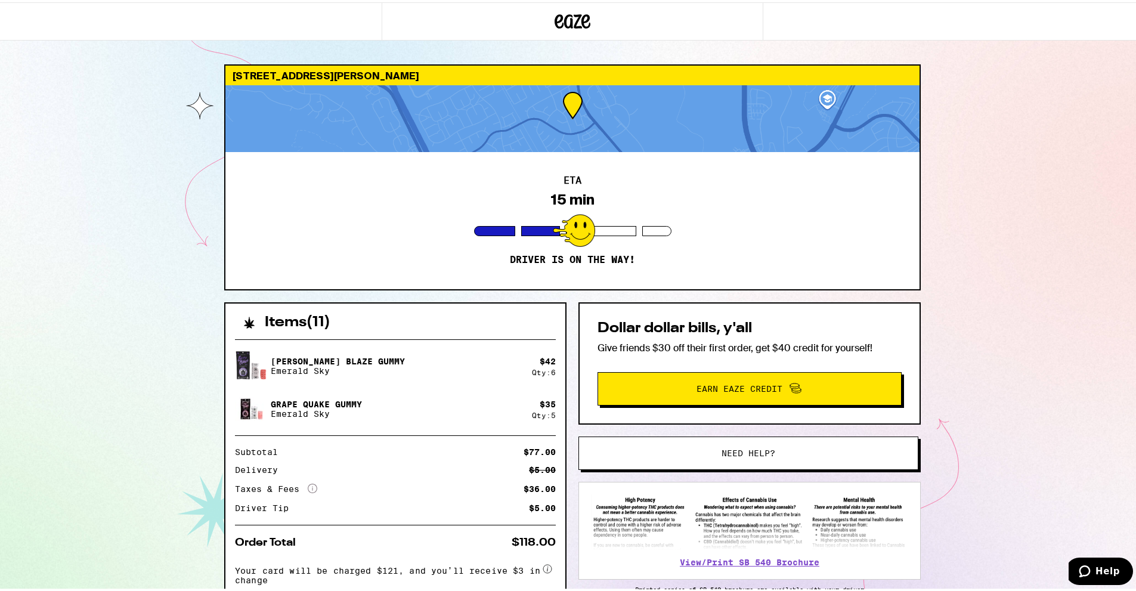
click at [822, 100] on div at bounding box center [572, 116] width 694 height 67
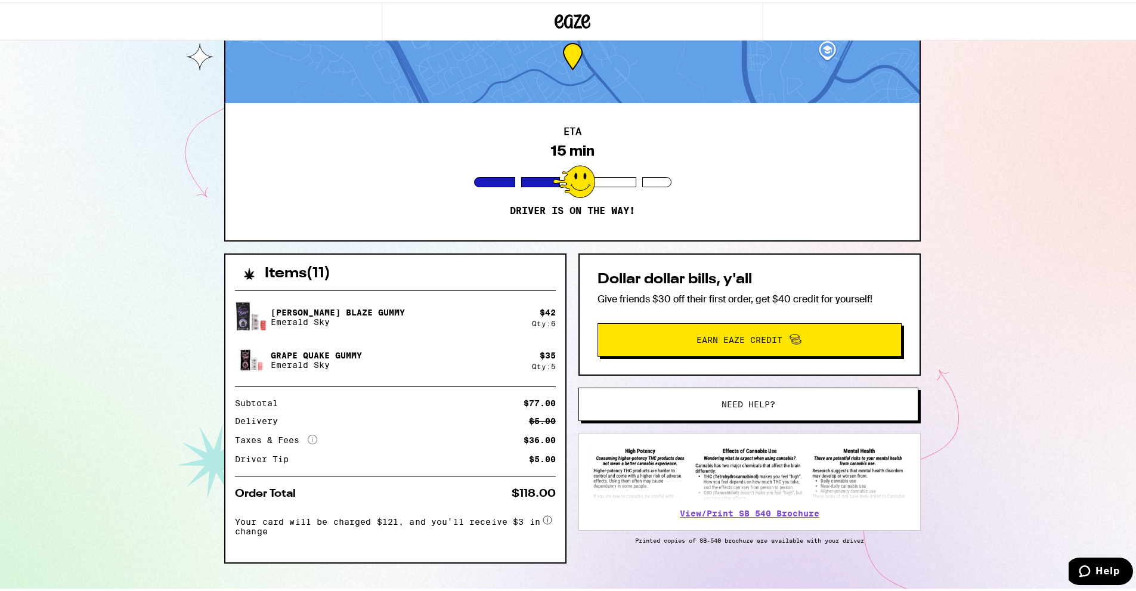
scroll to position [69, 0]
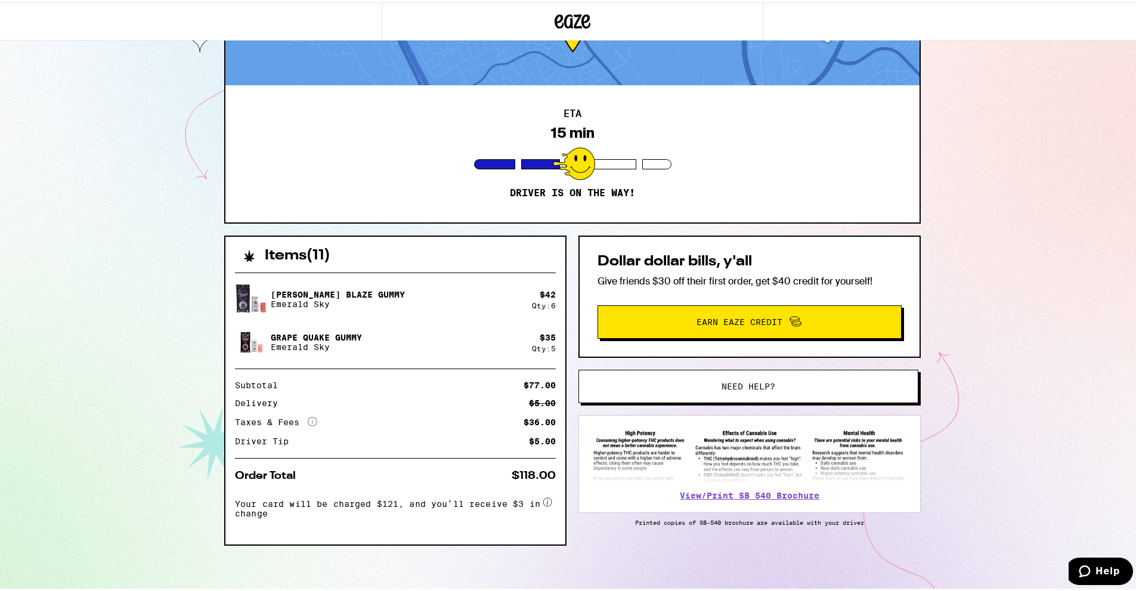
click at [543, 499] on circle at bounding box center [547, 500] width 8 height 8
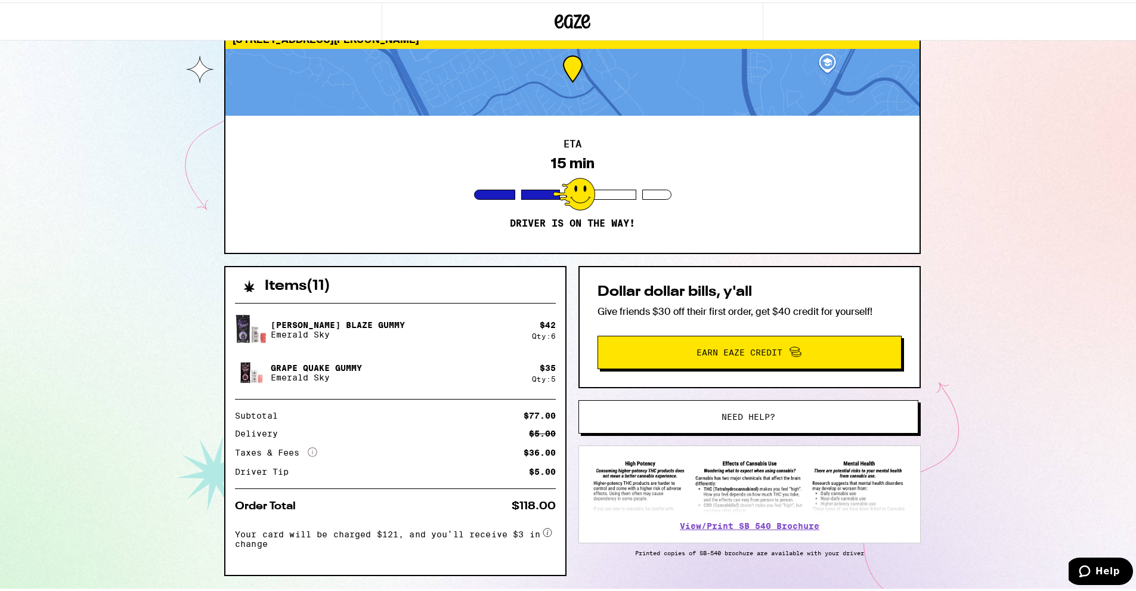
scroll to position [10, 0]
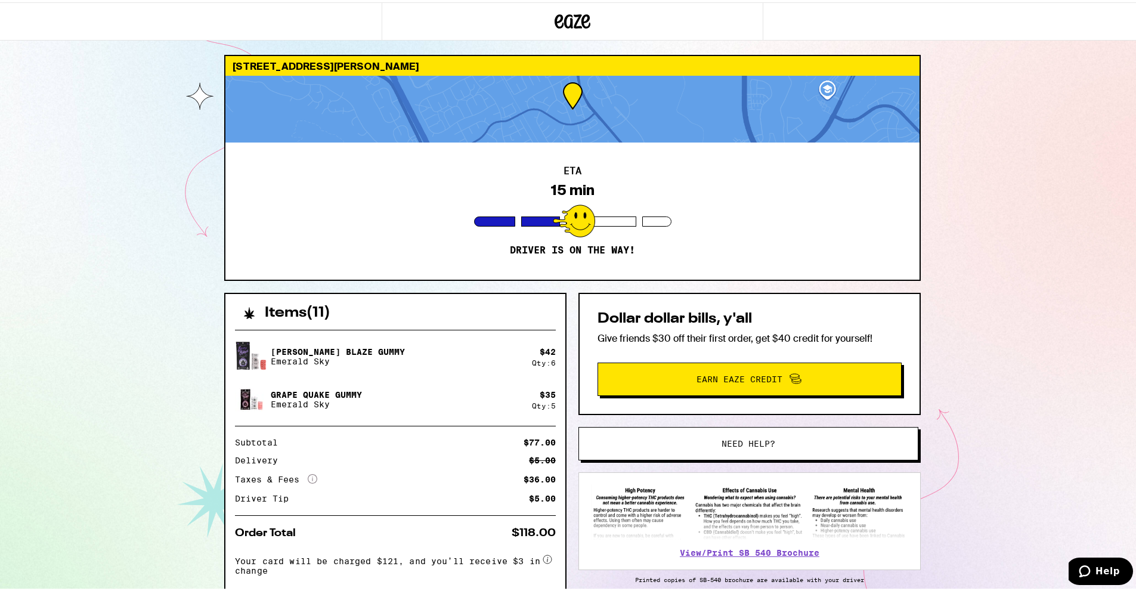
click at [713, 380] on span "Earn Eaze Credit" at bounding box center [739, 377] width 86 height 8
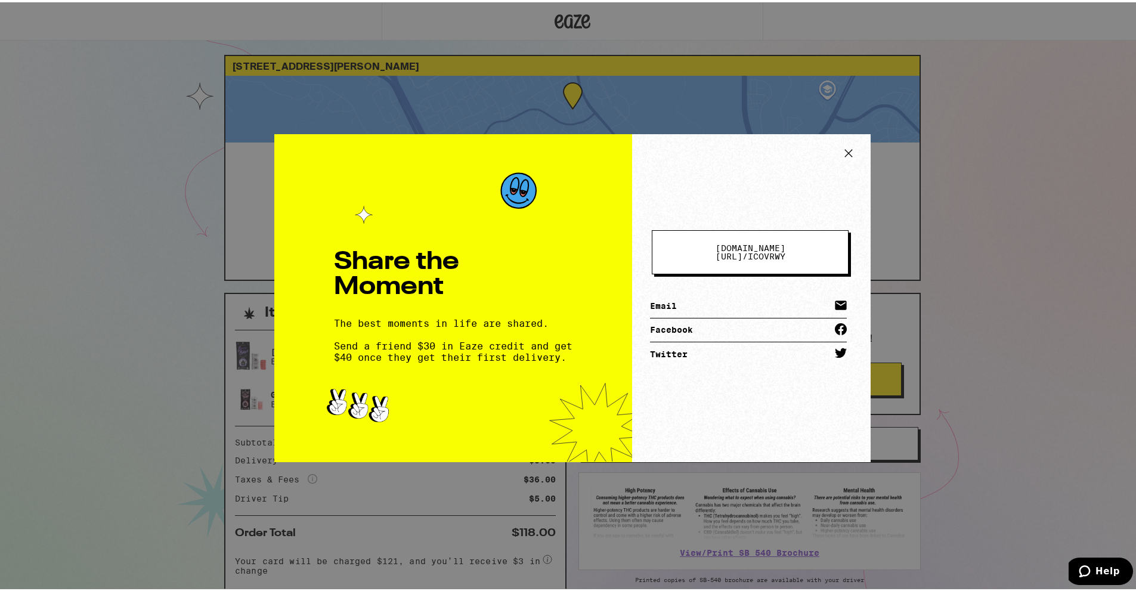
click at [850, 148] on icon at bounding box center [849, 151] width 18 height 18
